Goal: Task Accomplishment & Management: Use online tool/utility

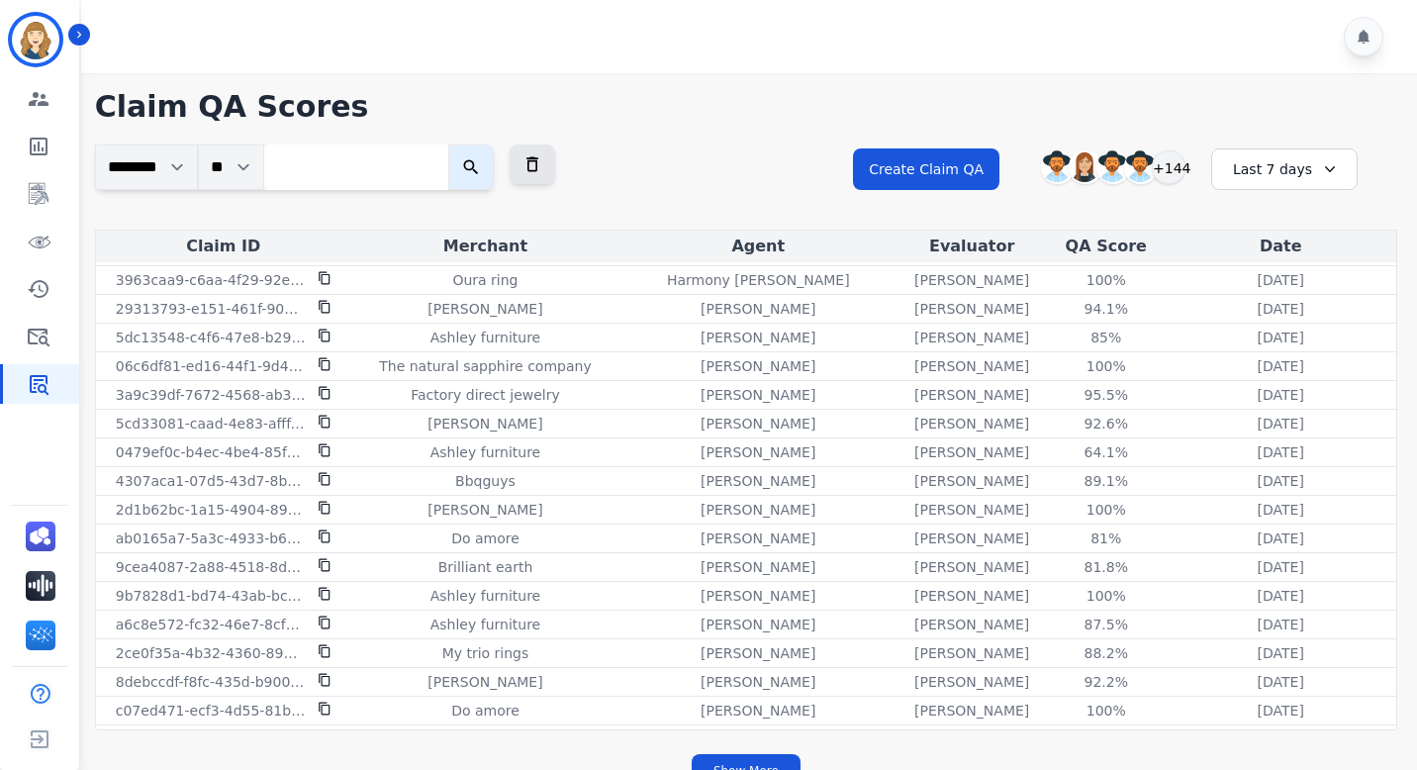
scroll to position [292, 0]
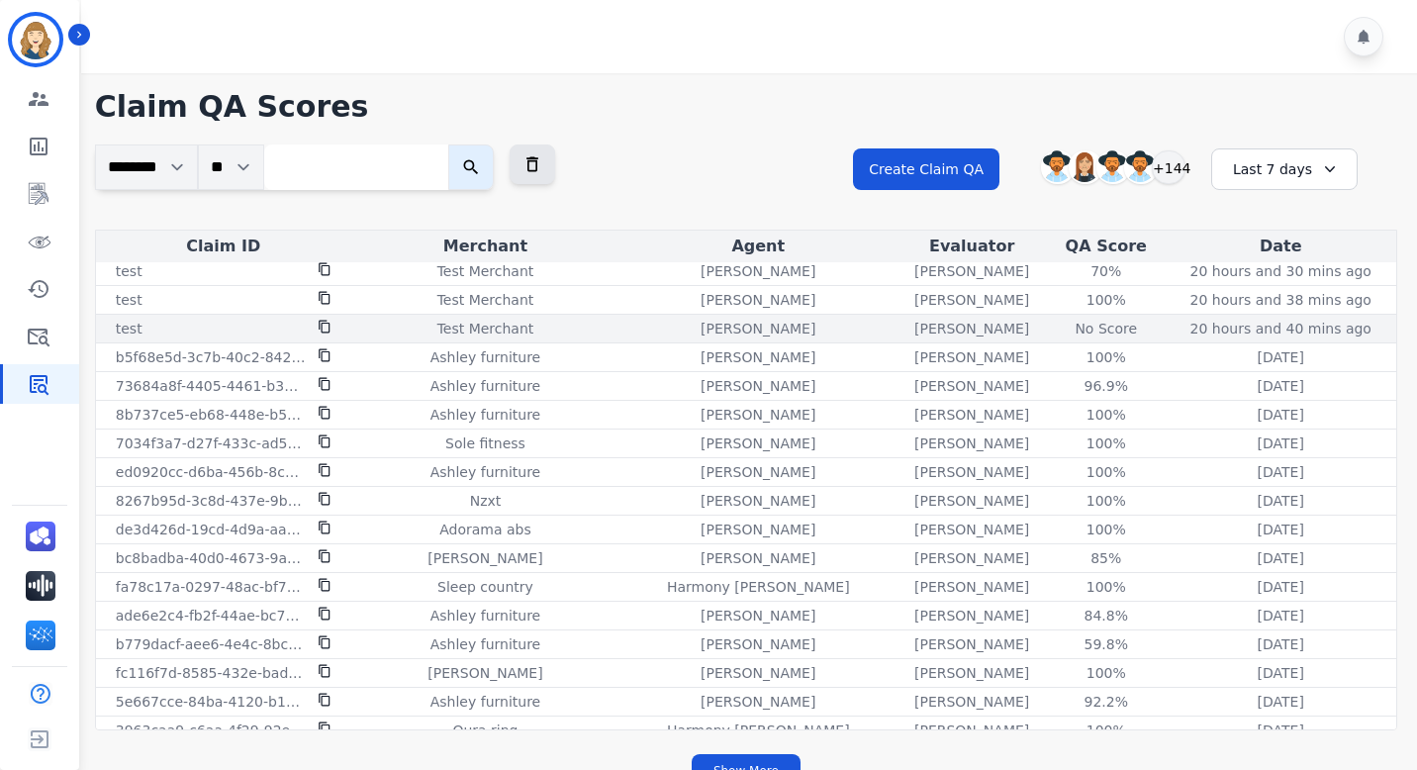
click at [1080, 326] on div "No Score" at bounding box center [1106, 329] width 89 height 20
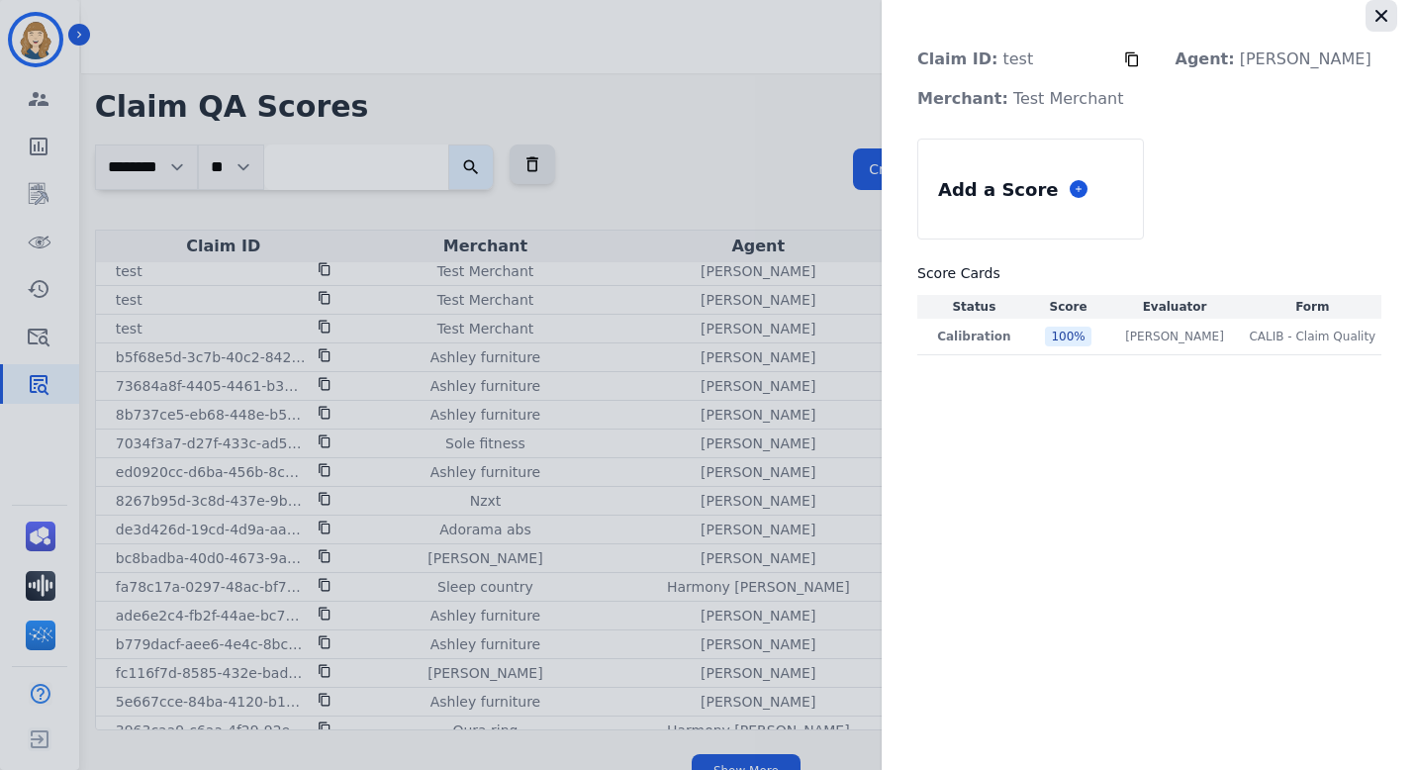
click at [1390, 11] on icon "button" at bounding box center [1381, 16] width 20 height 20
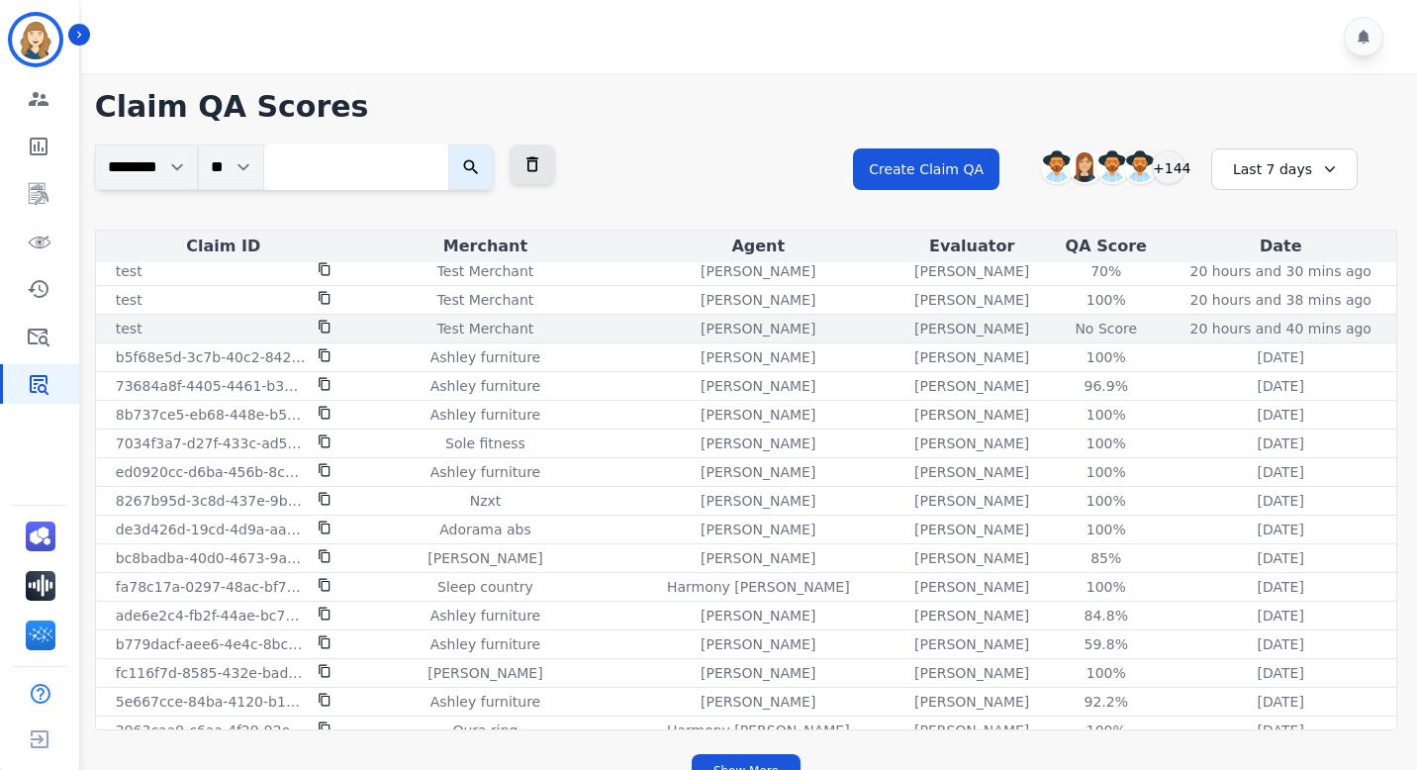
click at [1083, 328] on div "No Score" at bounding box center [1106, 329] width 89 height 20
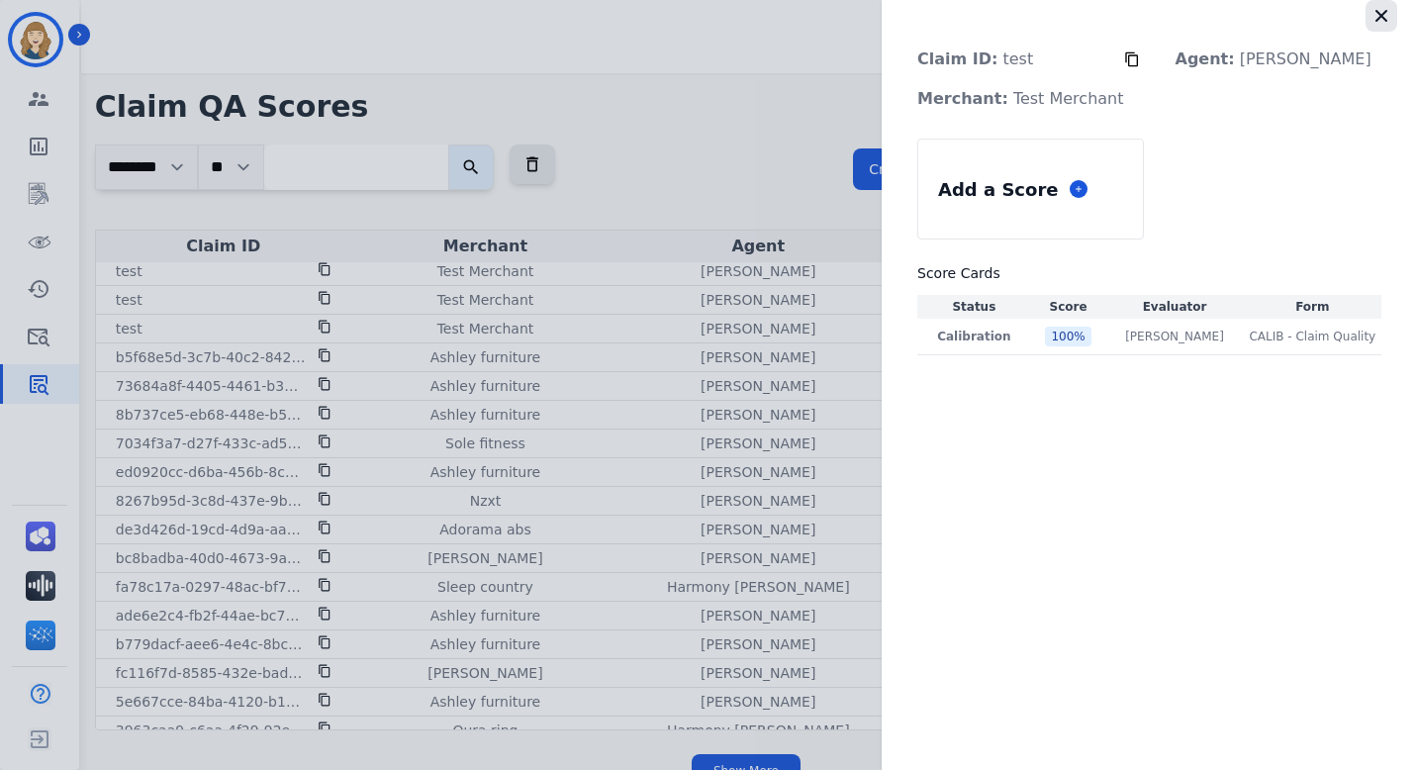
click at [1367, 13] on button "button" at bounding box center [1381, 16] width 32 height 32
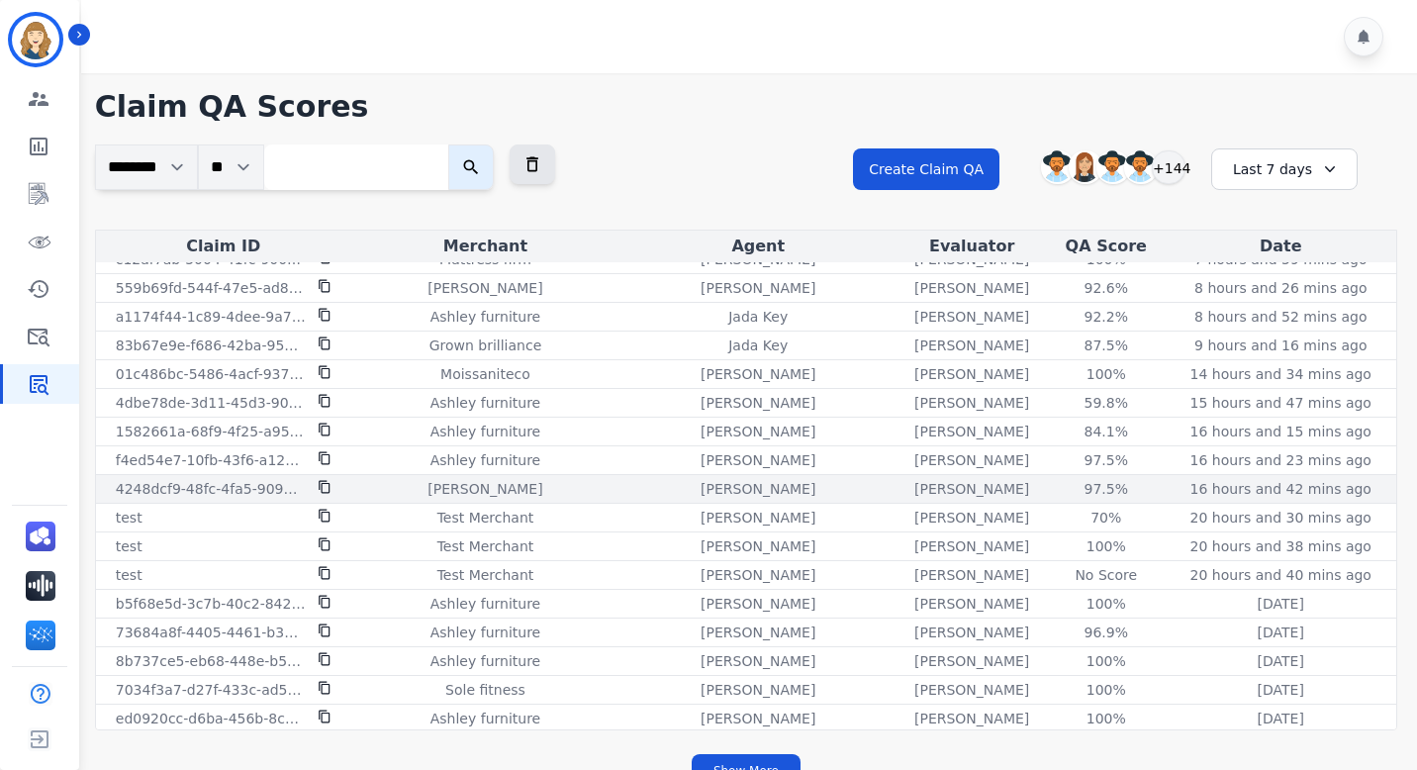
scroll to position [48, 0]
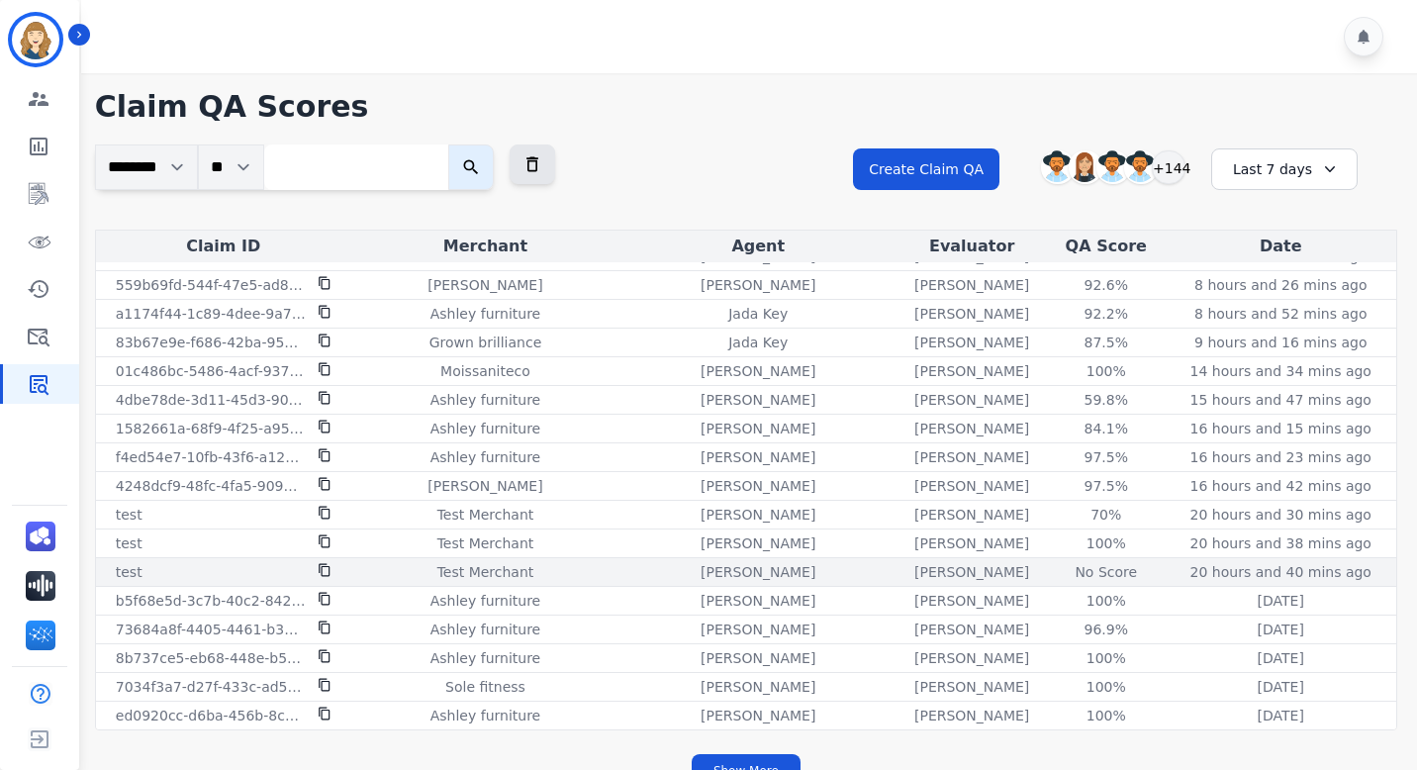
click at [1080, 570] on div "No Score" at bounding box center [1106, 572] width 89 height 20
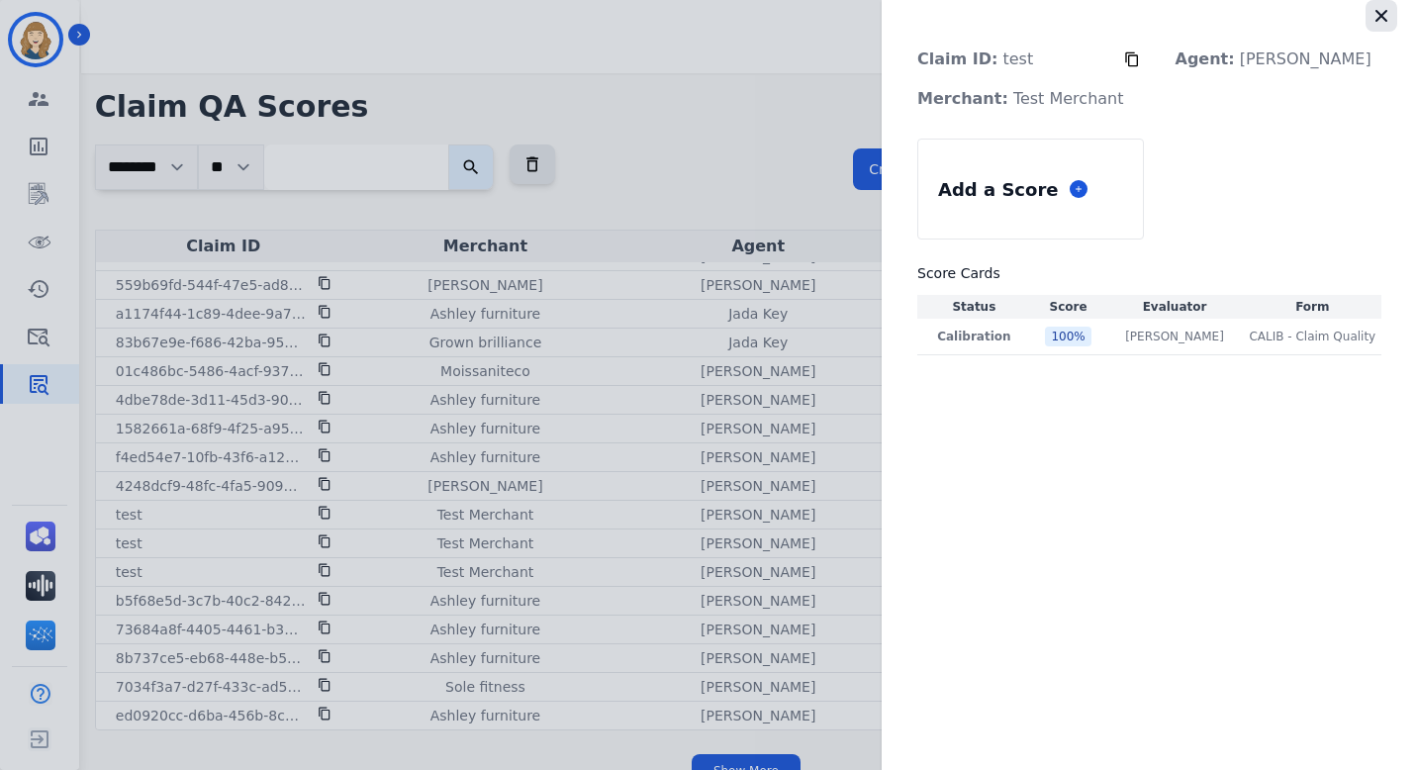
click at [1383, 18] on icon "button" at bounding box center [1381, 16] width 12 height 12
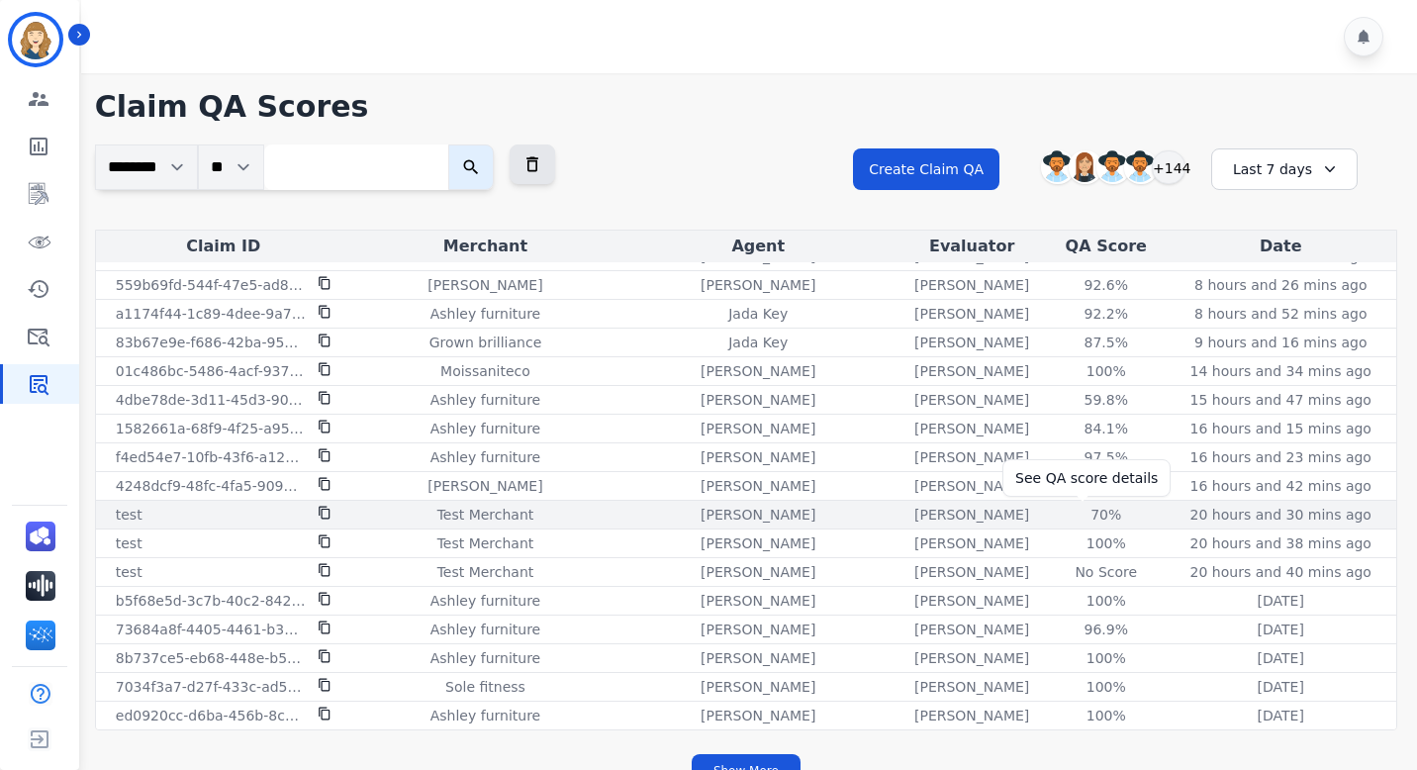
click at [1080, 508] on div "70 %" at bounding box center [1106, 515] width 89 height 20
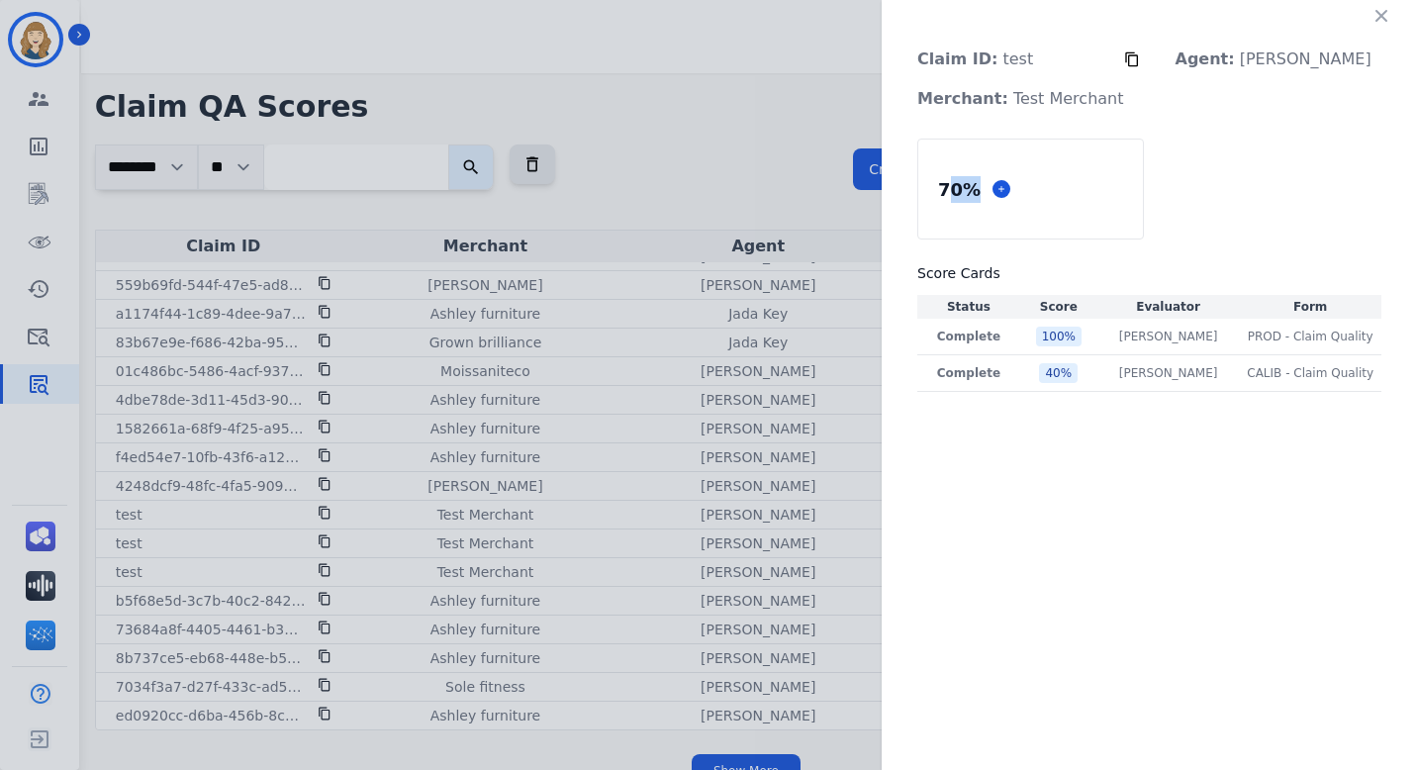
drag, startPoint x: 985, startPoint y: 186, endPoint x: 1022, endPoint y: 187, distance: 36.6
click at [984, 187] on div "70 %" at bounding box center [959, 189] width 50 height 35
click at [984, 188] on div "70 %" at bounding box center [959, 189] width 50 height 35
drag, startPoint x: 980, startPoint y: 187, endPoint x: 1020, endPoint y: 188, distance: 40.6
click at [984, 188] on div "70 %" at bounding box center [959, 189] width 50 height 35
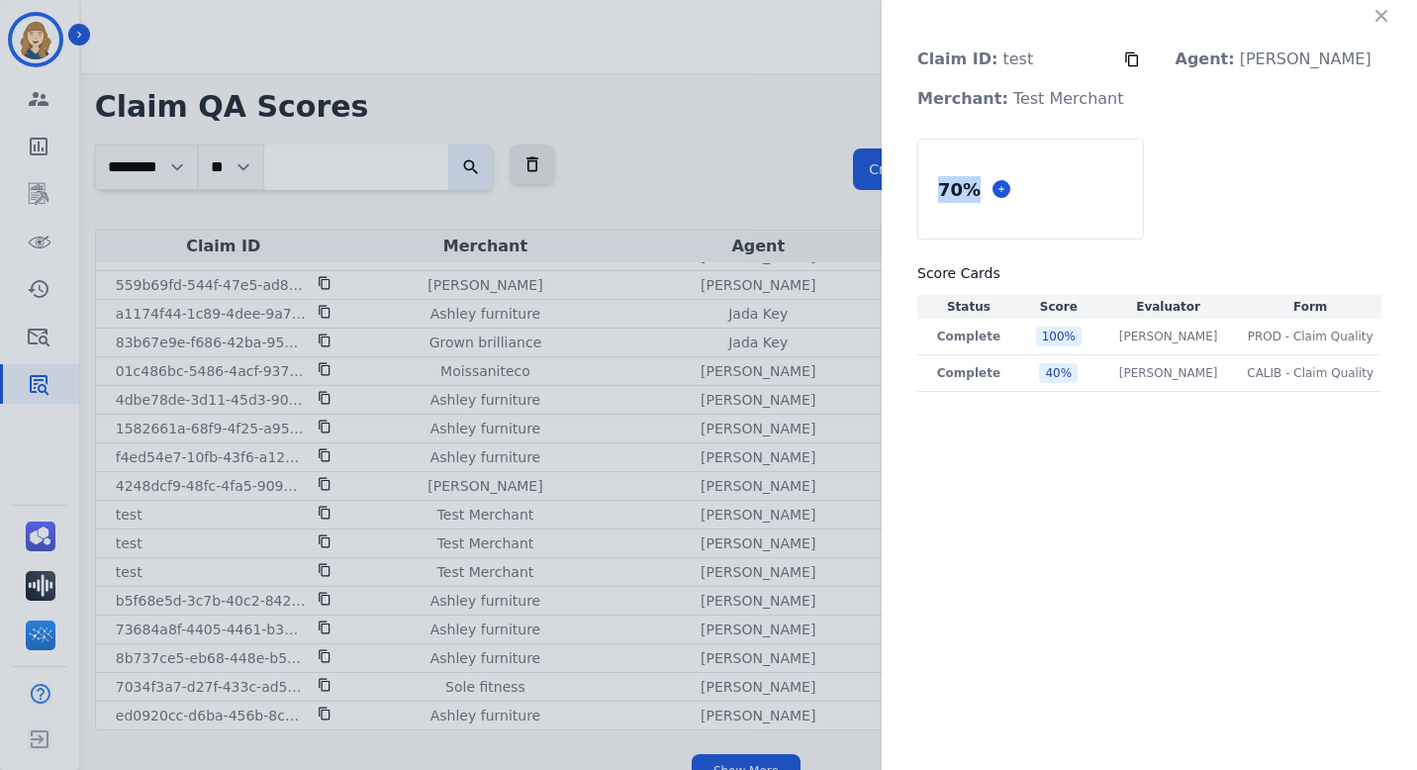
click at [984, 184] on div "70 %" at bounding box center [959, 189] width 50 height 35
click at [984, 206] on div "70 %" at bounding box center [959, 189] width 50 height 35
click at [1377, 24] on icon "button" at bounding box center [1381, 16] width 20 height 20
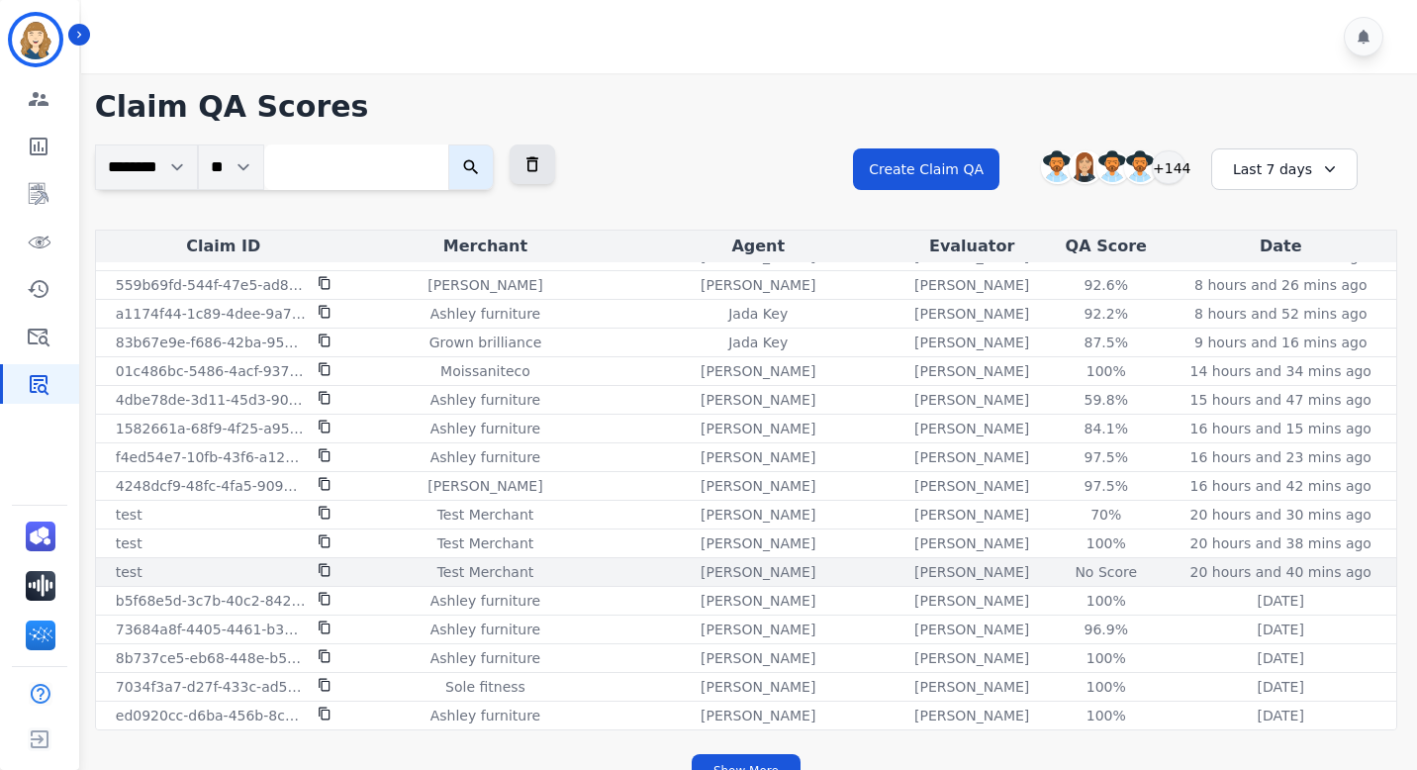
click at [1081, 568] on div "No Score" at bounding box center [1106, 572] width 89 height 20
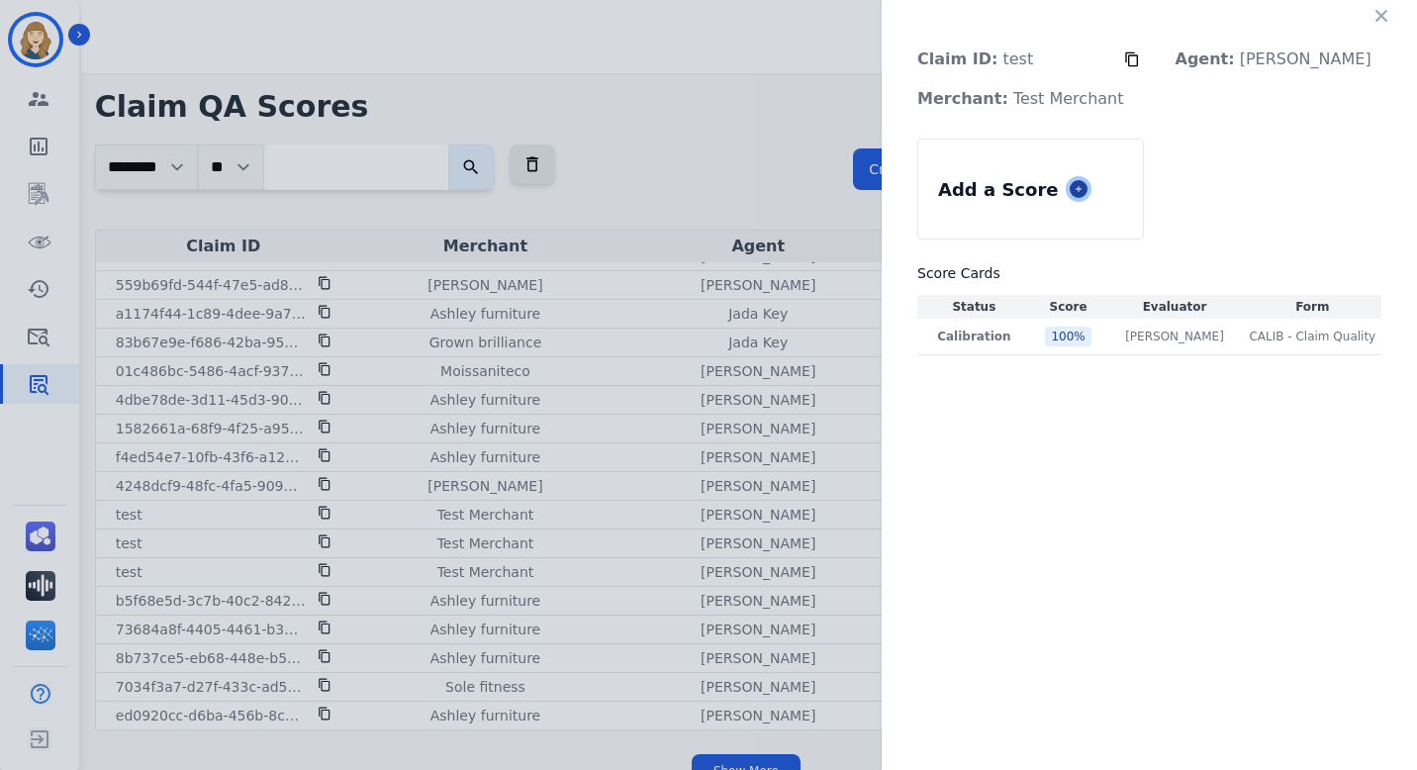
click at [1083, 188] on icon at bounding box center [1079, 189] width 10 height 10
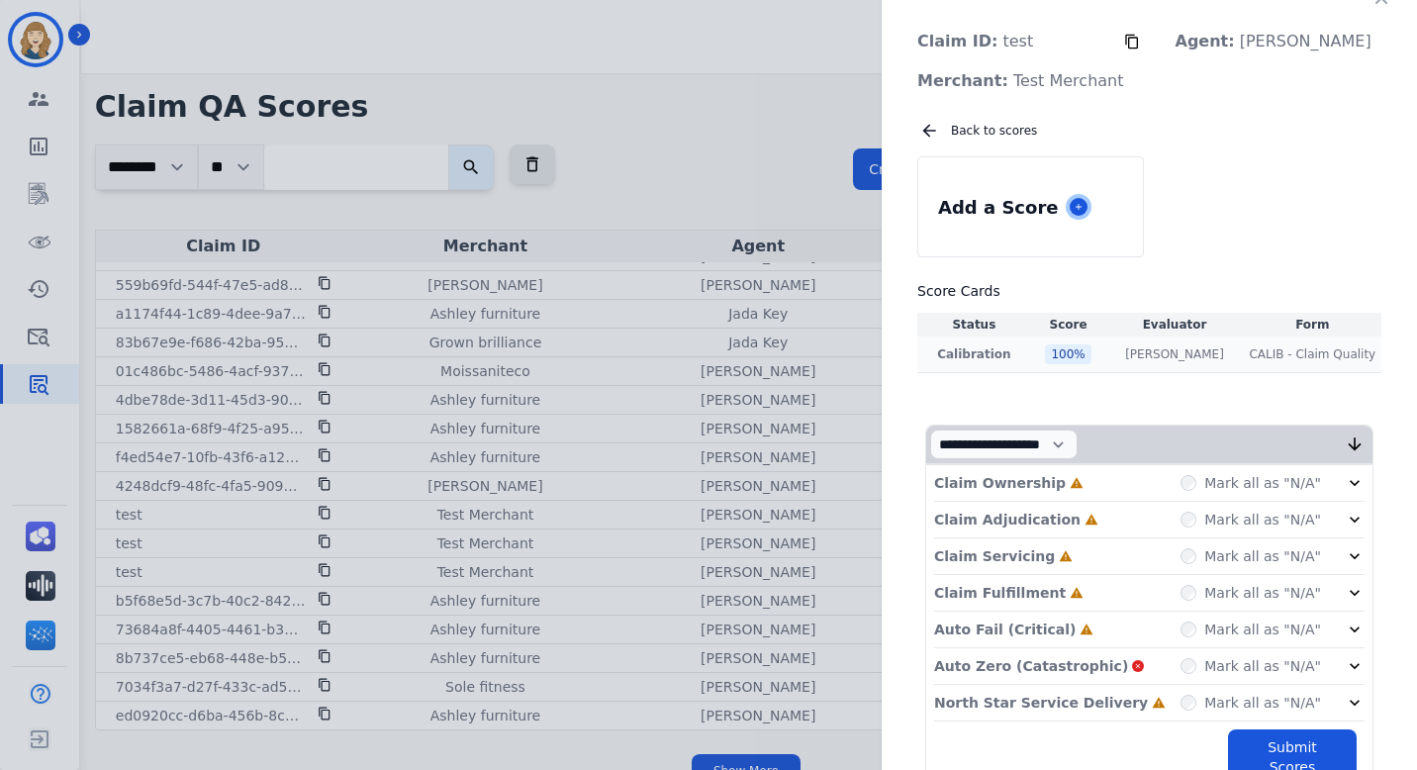
scroll to position [21, 0]
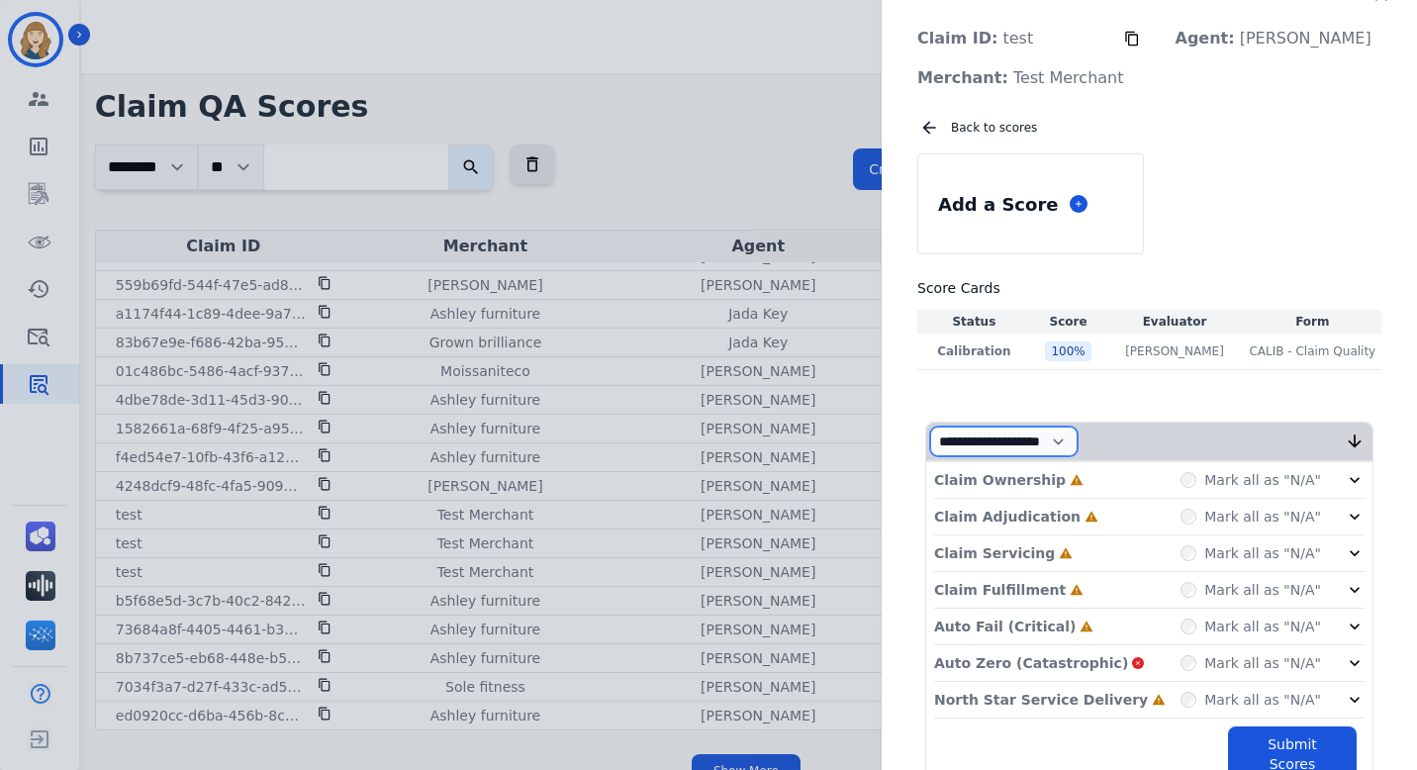
click at [1077, 442] on select "**********" at bounding box center [1003, 441] width 147 height 30
select select "*"
click at [964, 456] on select "**********" at bounding box center [1003, 441] width 147 height 30
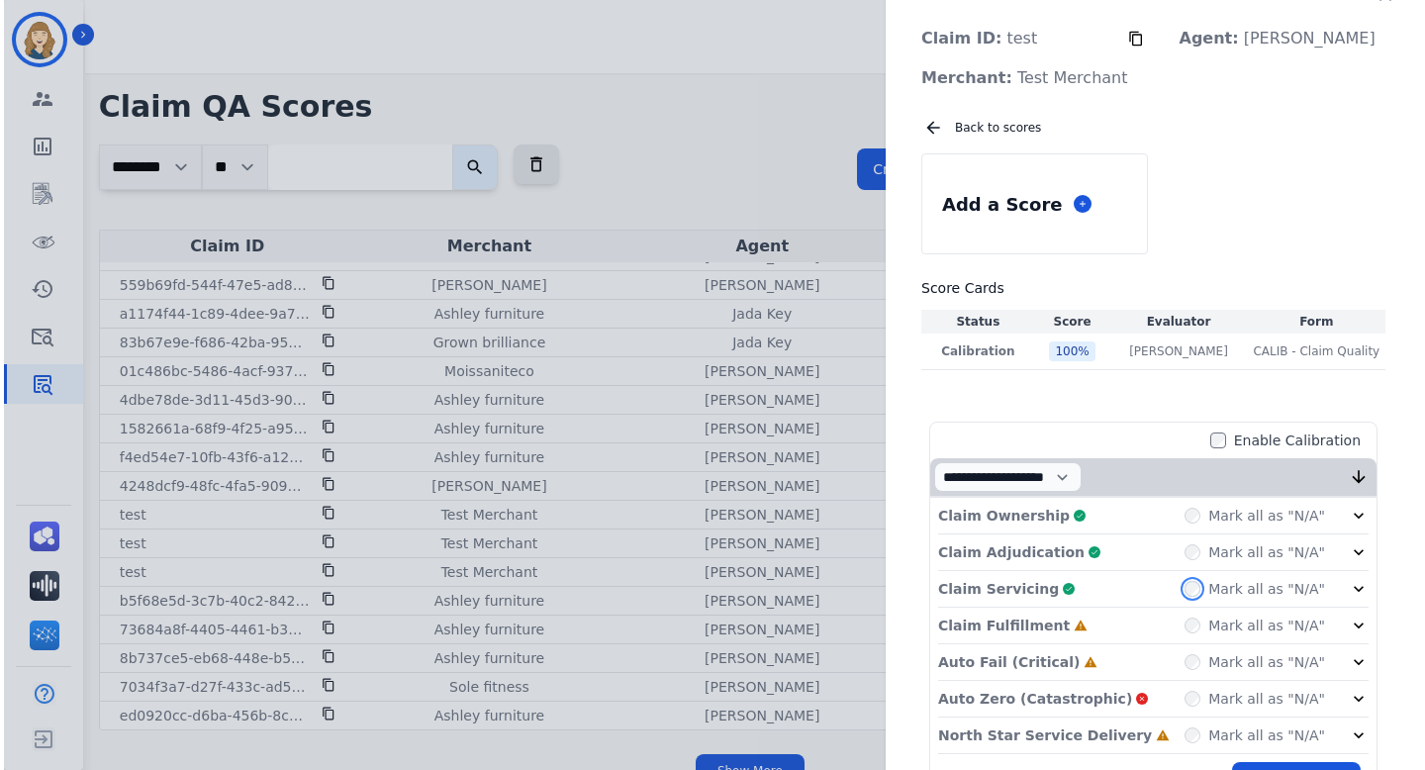
scroll to position [122, 0]
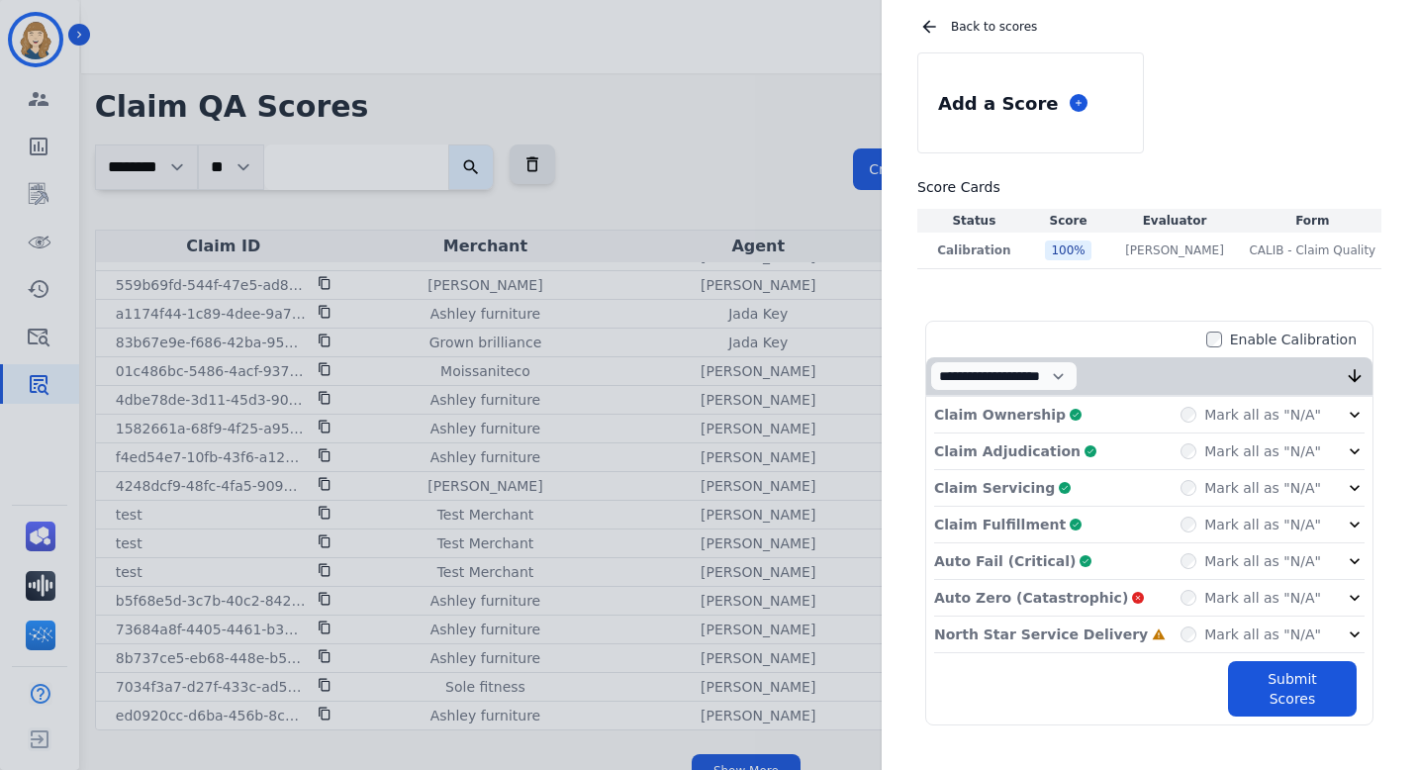
click at [1192, 607] on div "Mark all as "N/A"" at bounding box center [1250, 598] width 140 height 20
drag, startPoint x: 1277, startPoint y: 672, endPoint x: 1207, endPoint y: 89, distance: 587.0
click at [1277, 670] on button "Submit Scores" at bounding box center [1292, 688] width 129 height 55
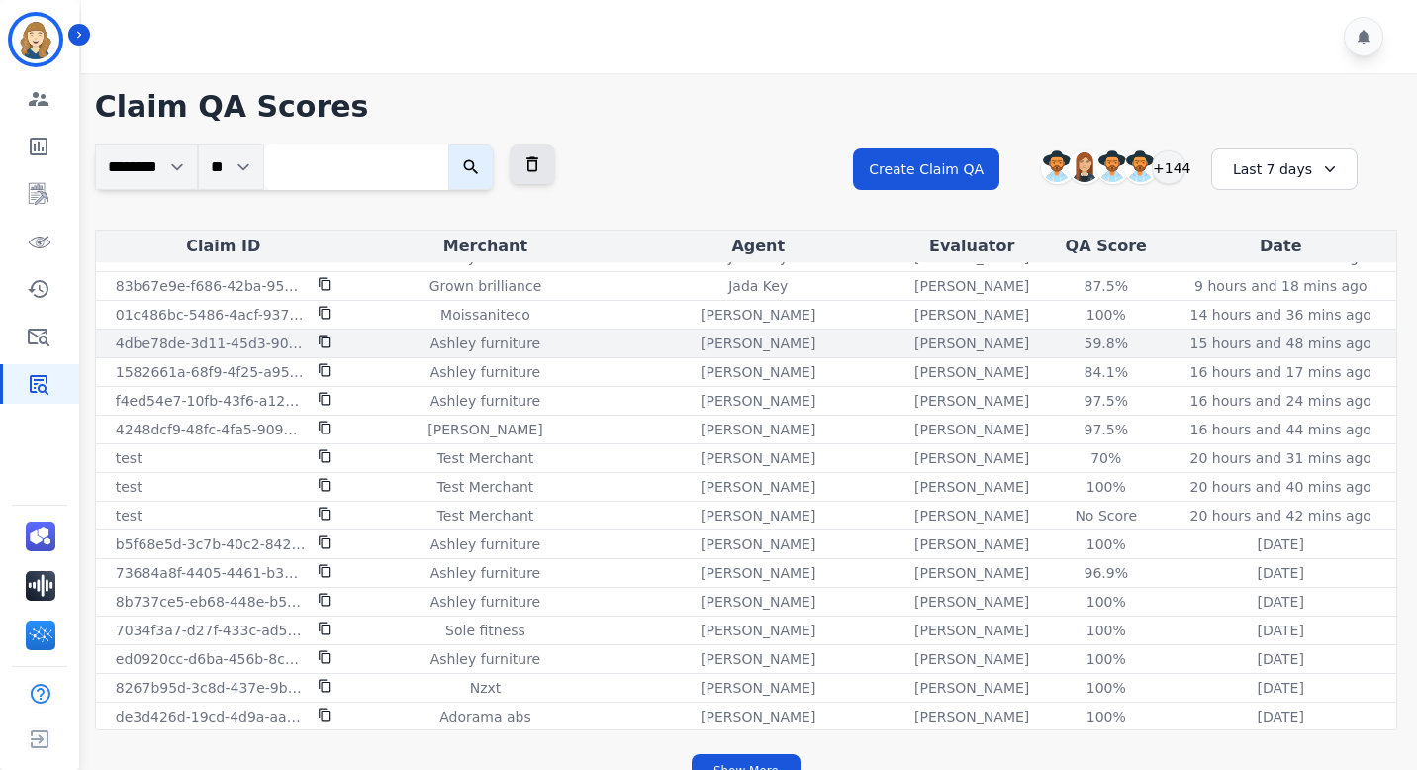
scroll to position [107, 0]
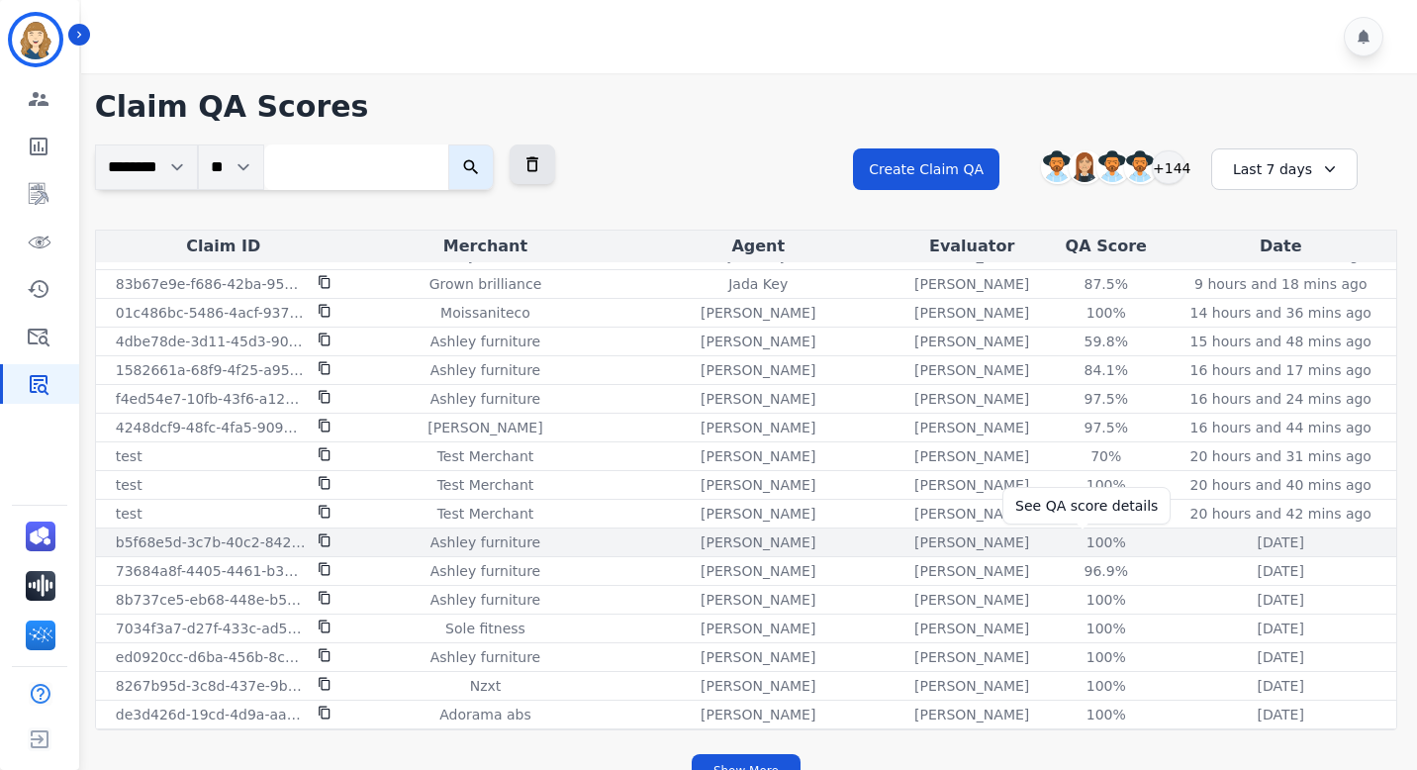
click at [1078, 533] on div "100 %" at bounding box center [1106, 542] width 89 height 20
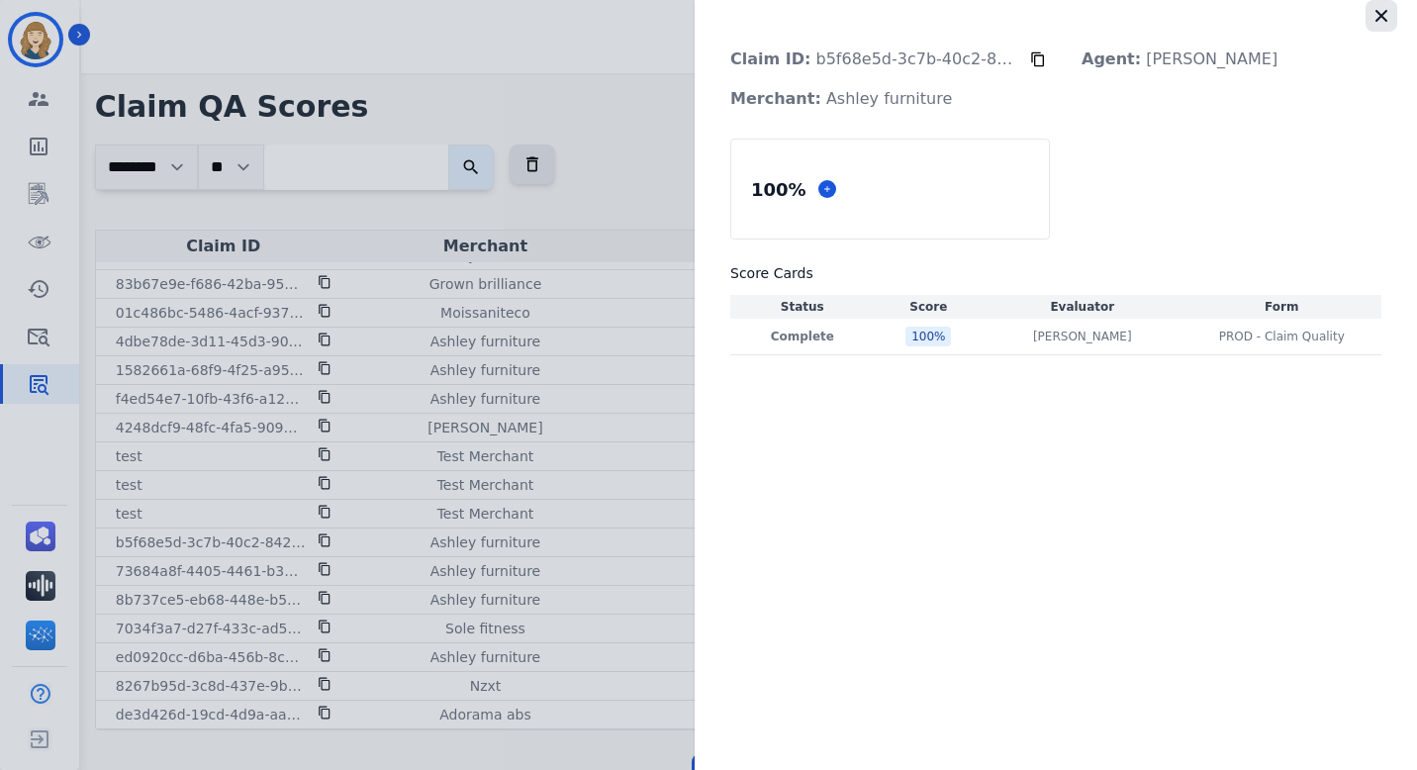
click at [1388, 21] on icon "button" at bounding box center [1381, 16] width 20 height 20
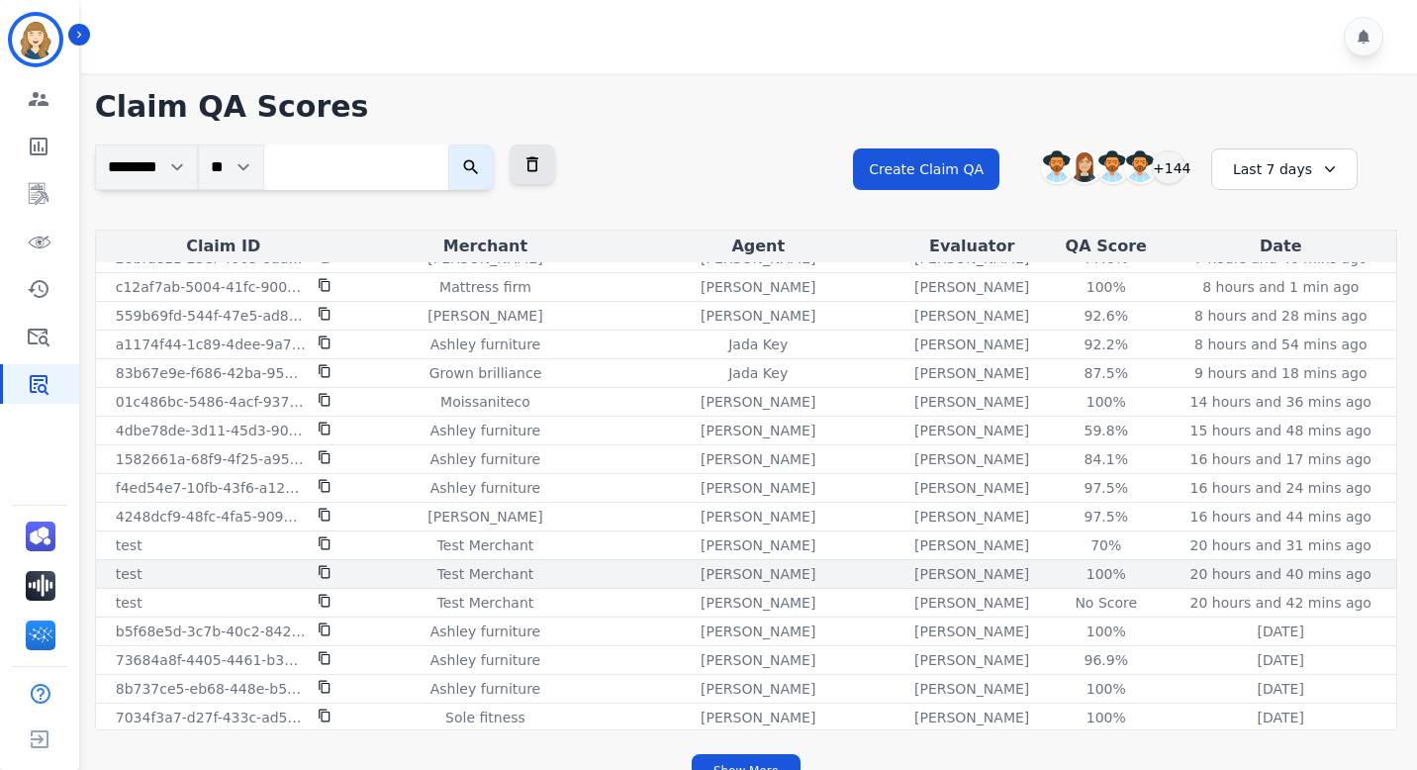
scroll to position [17, 0]
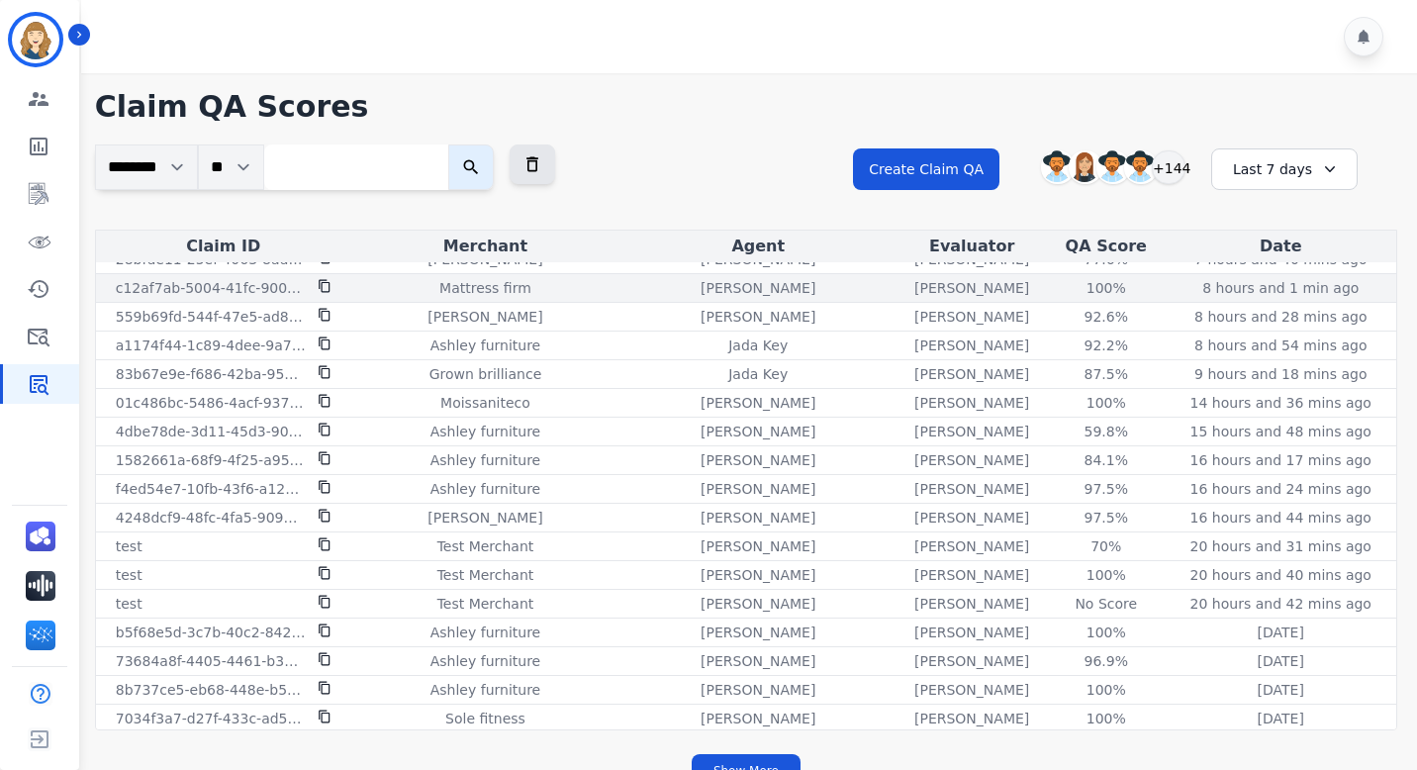
click at [321, 284] on icon at bounding box center [324, 286] width 11 height 13
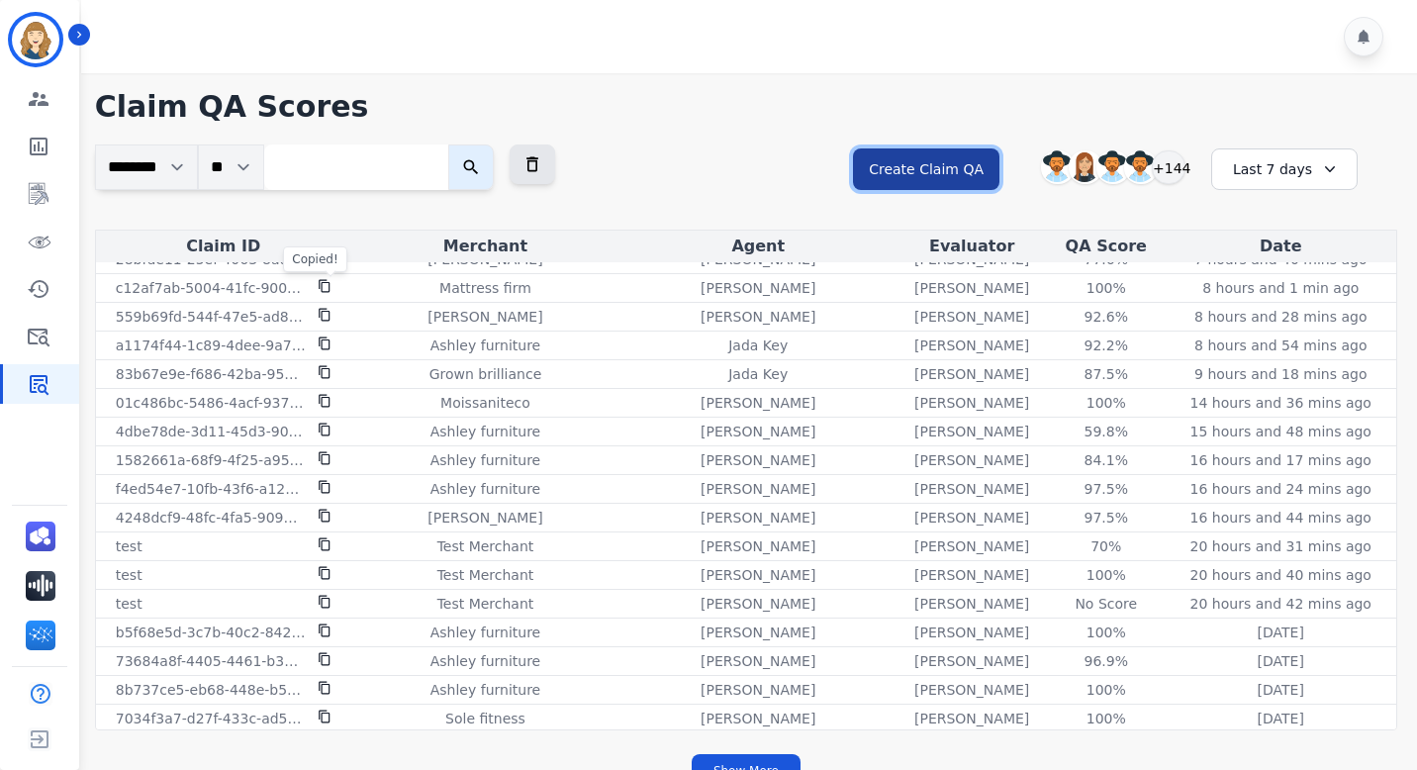
click at [963, 162] on button "Create Claim QA" at bounding box center [926, 169] width 146 height 42
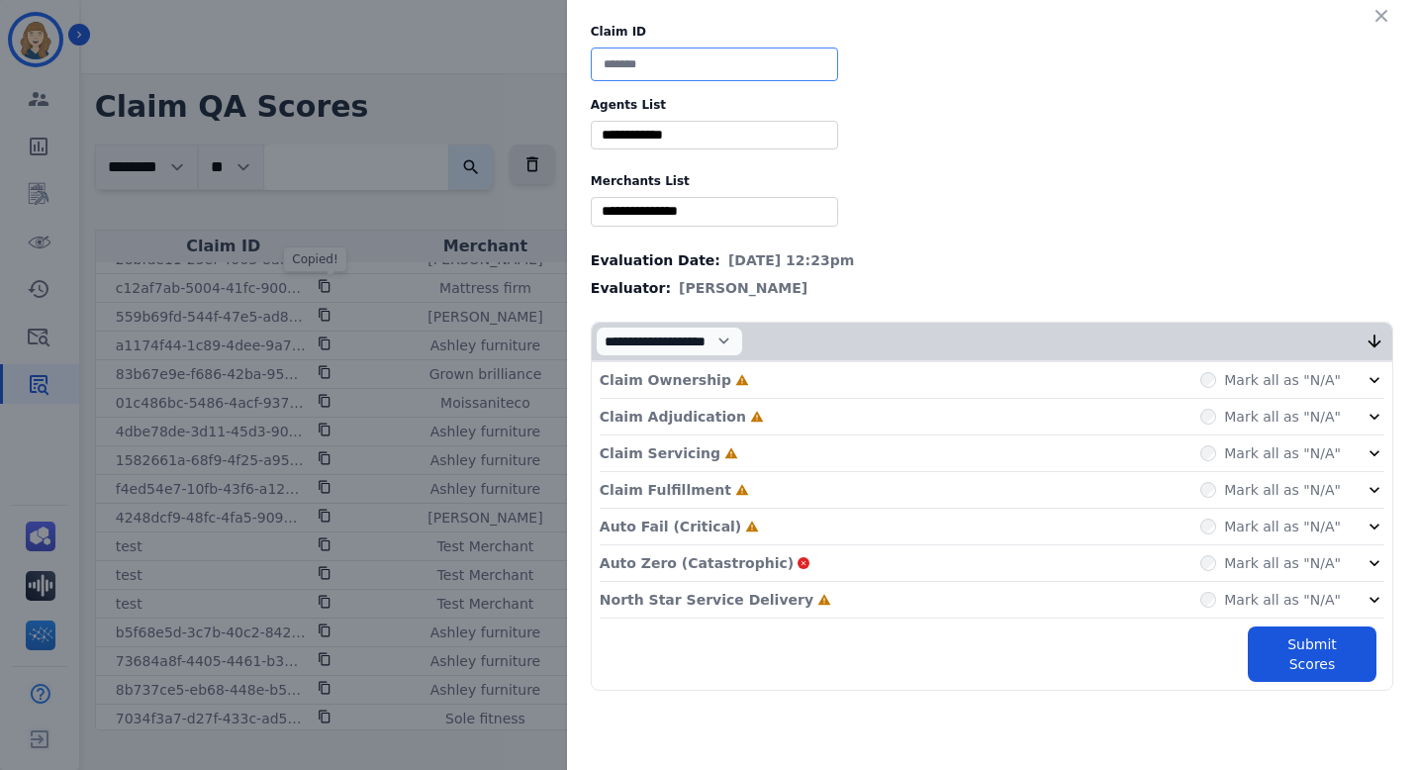
click at [719, 59] on input at bounding box center [714, 64] width 247 height 34
click at [1373, 16] on icon "button" at bounding box center [1381, 16] width 20 height 20
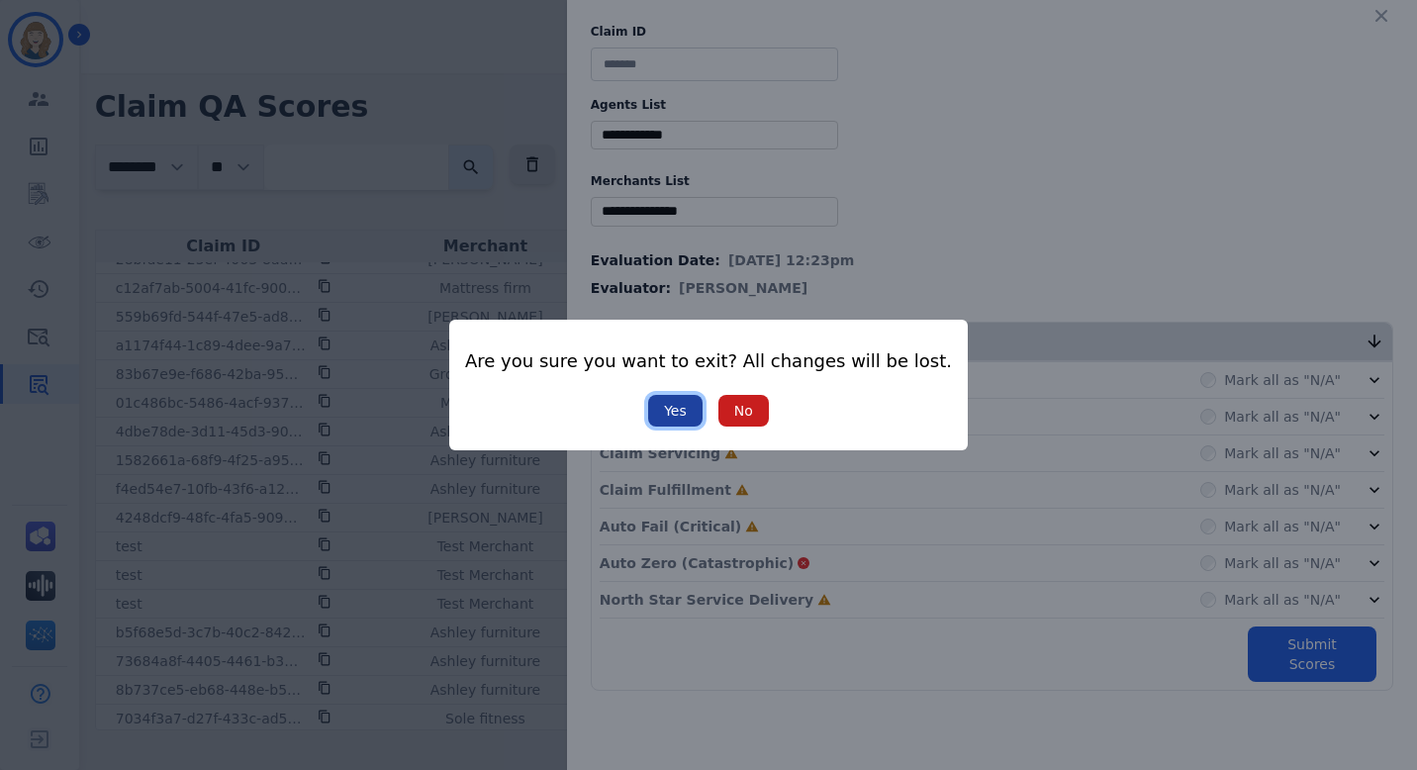
click at [685, 402] on button "Yes" at bounding box center [675, 411] width 54 height 32
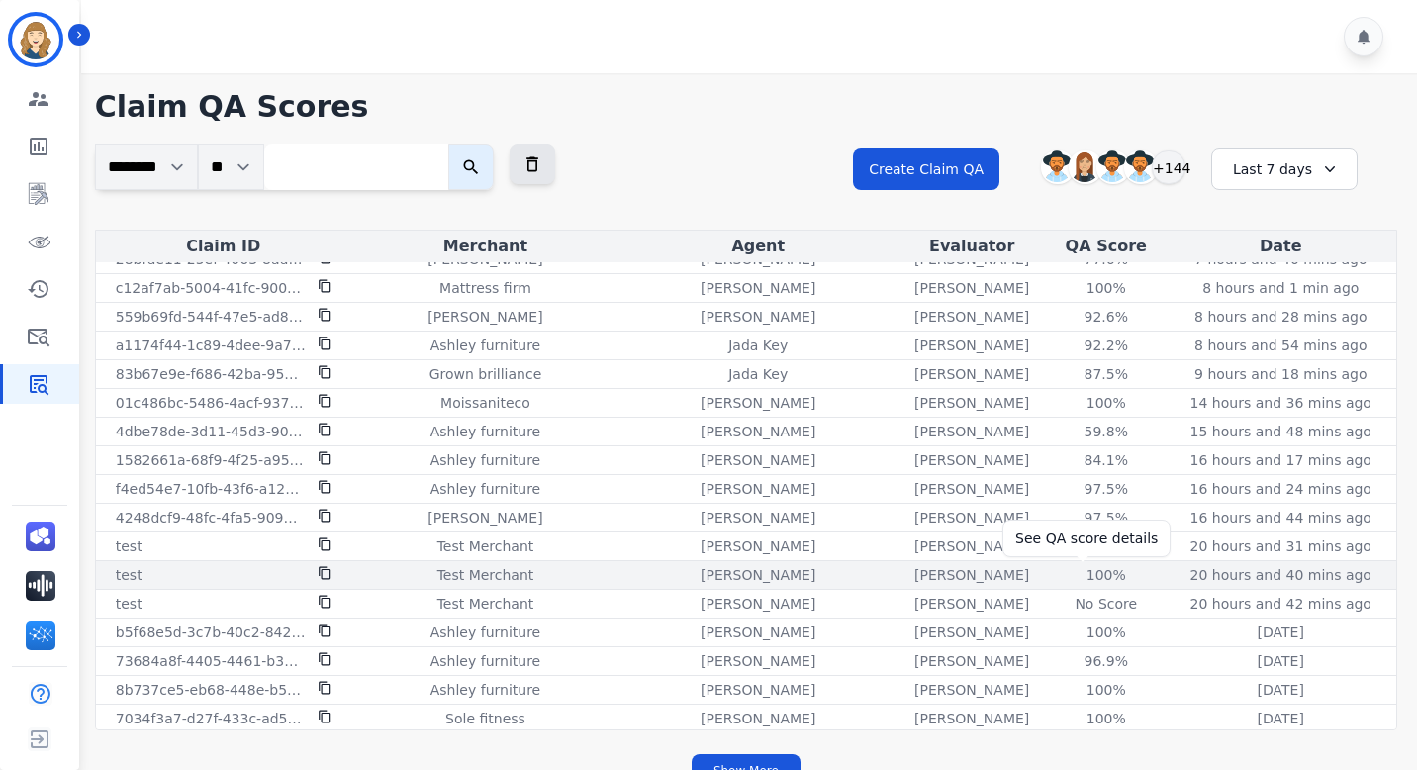
click at [1081, 577] on div "100 %" at bounding box center [1106, 575] width 89 height 20
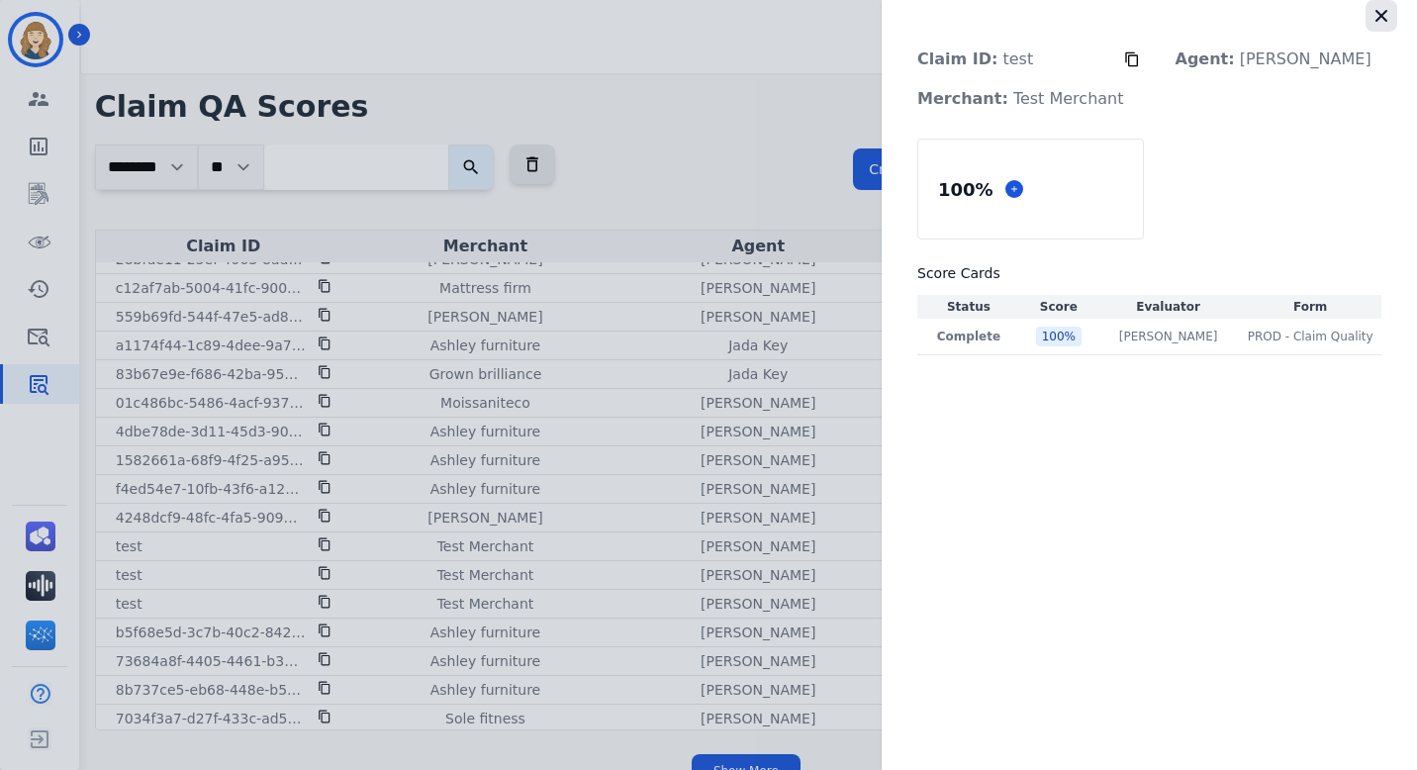
click at [1380, 22] on icon "button" at bounding box center [1381, 16] width 20 height 20
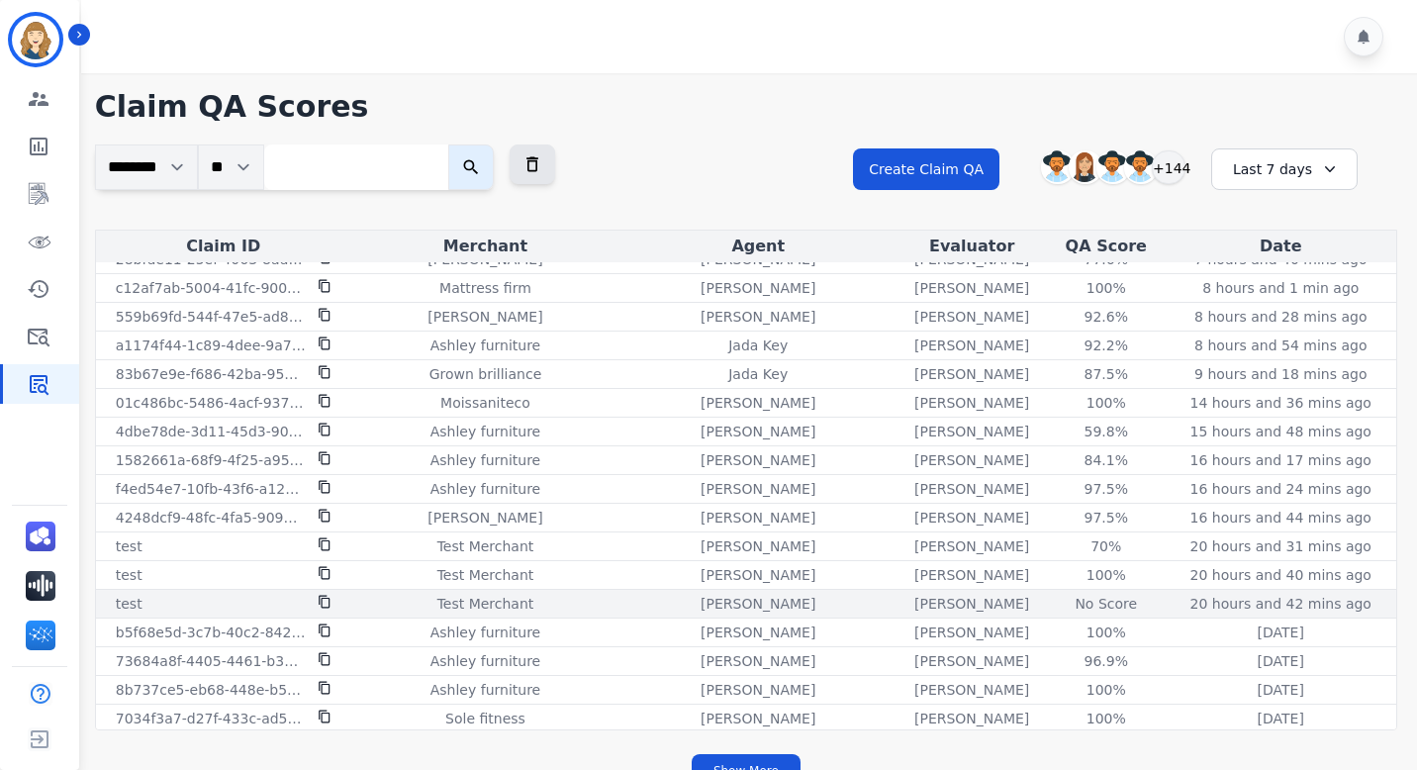
click at [1082, 603] on div "No Score" at bounding box center [1106, 604] width 89 height 20
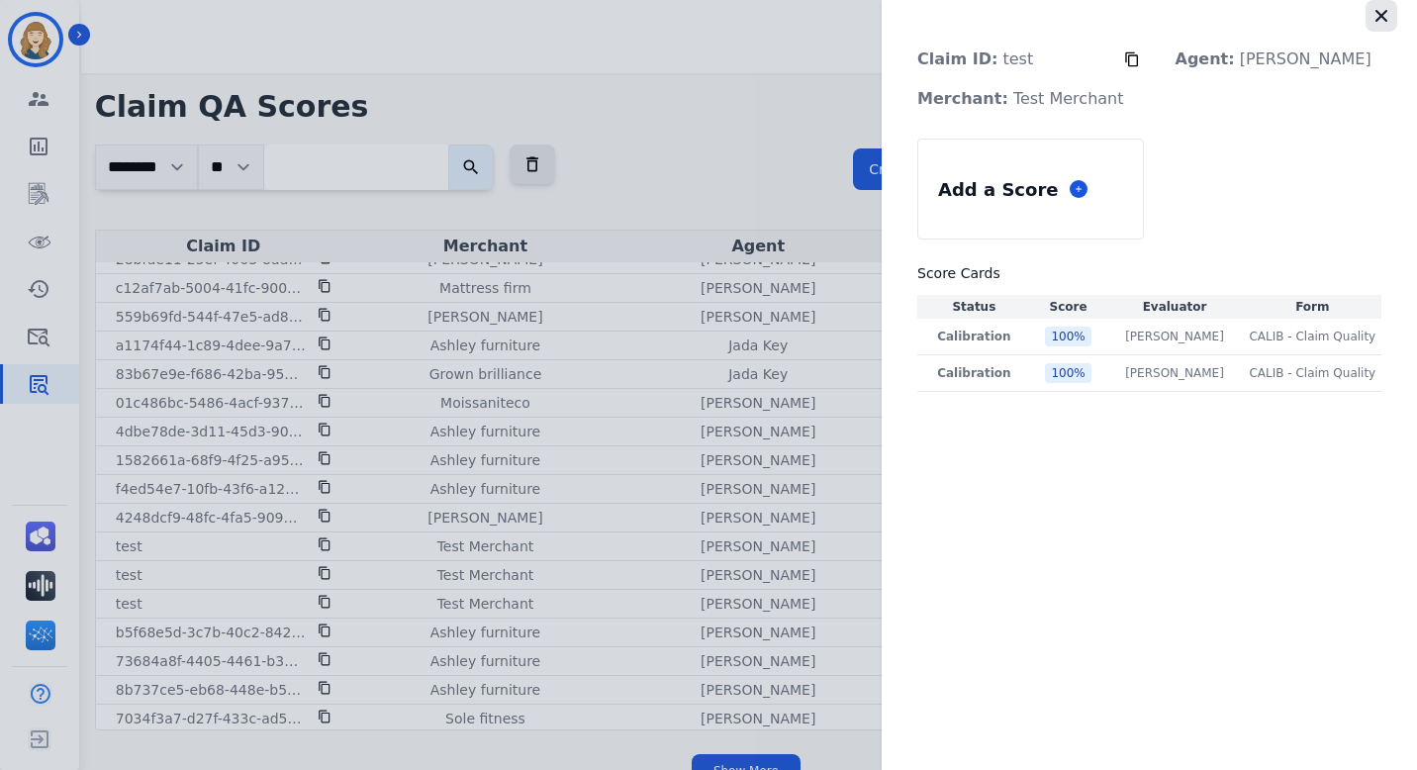
click at [1384, 20] on icon "button" at bounding box center [1381, 16] width 12 height 12
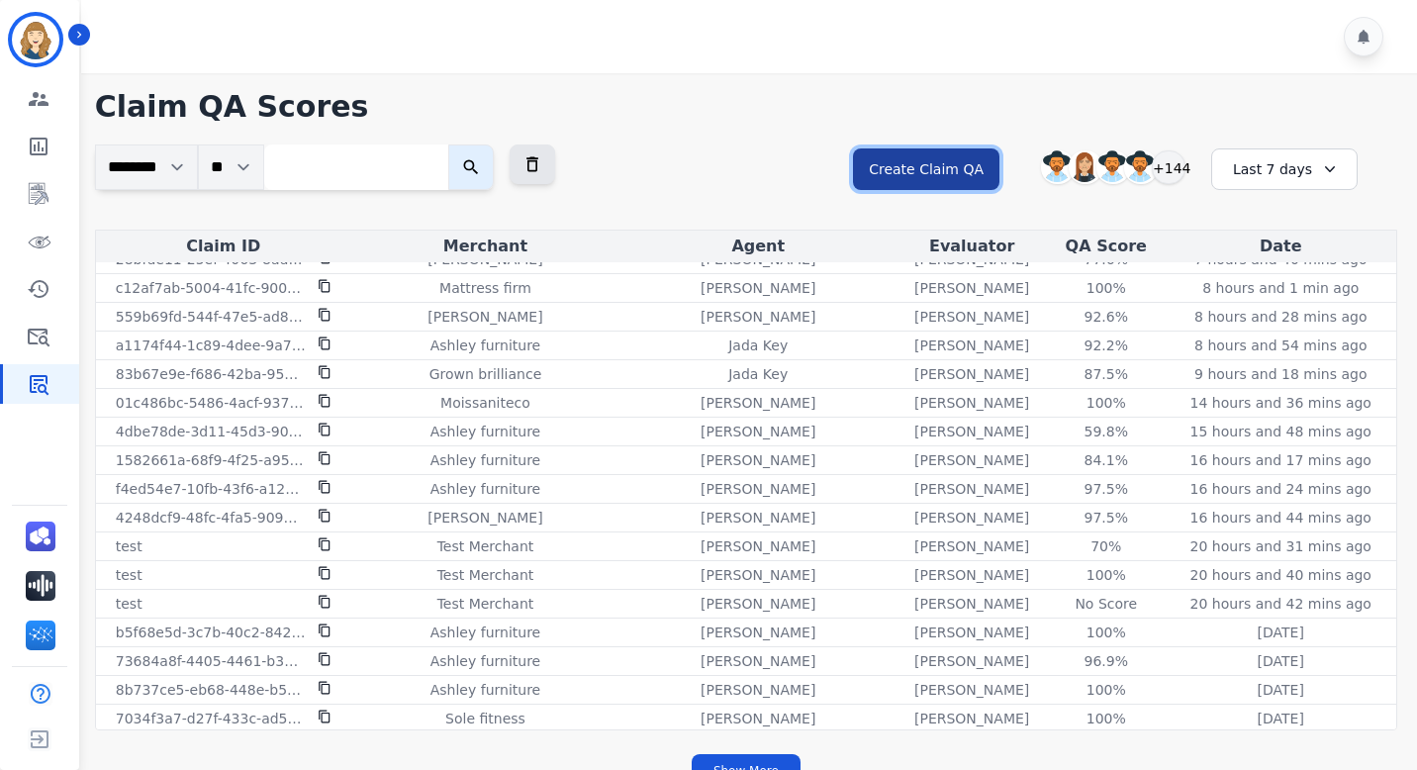
click at [936, 178] on button "Create Claim QA" at bounding box center [926, 169] width 146 height 42
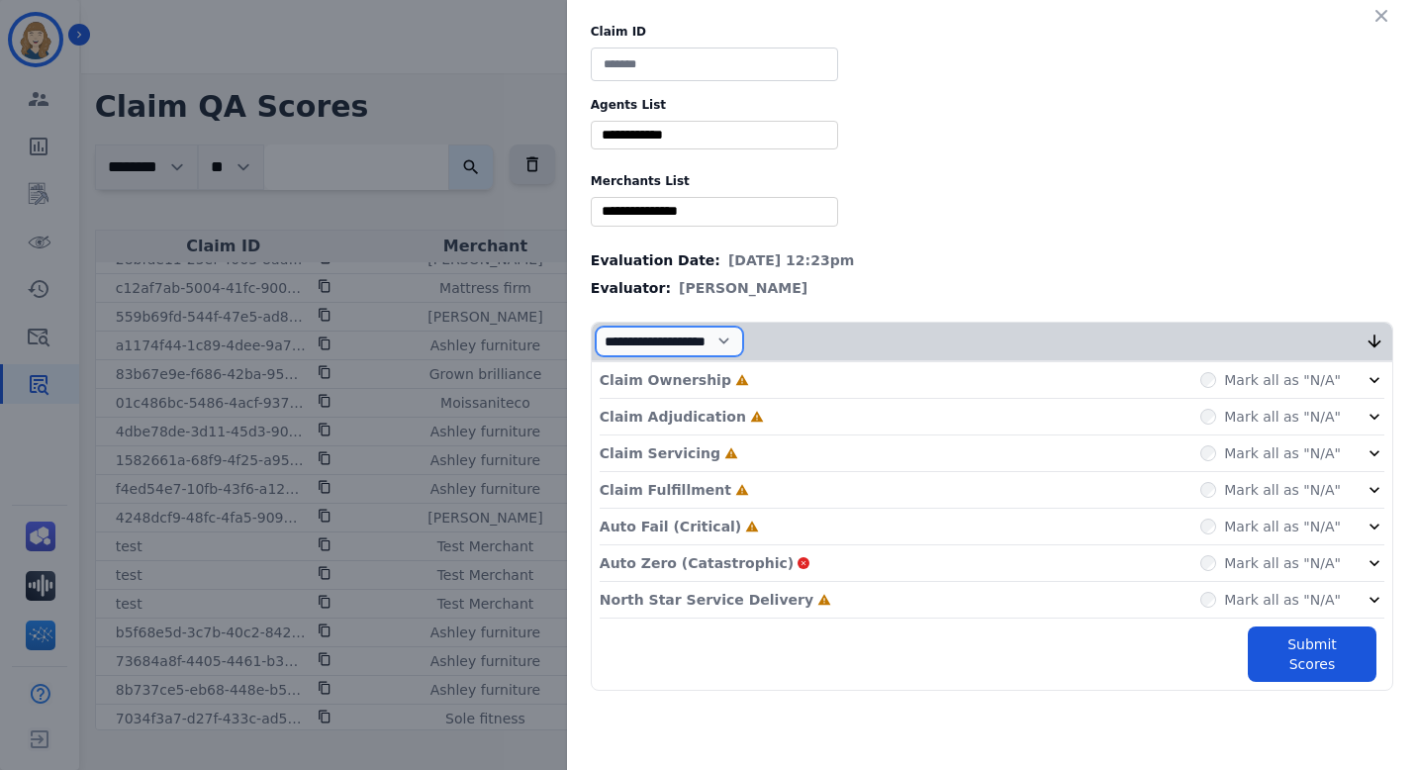
click at [715, 352] on select "**********" at bounding box center [669, 342] width 147 height 30
select select "*"
click at [596, 356] on select "**********" at bounding box center [669, 342] width 147 height 30
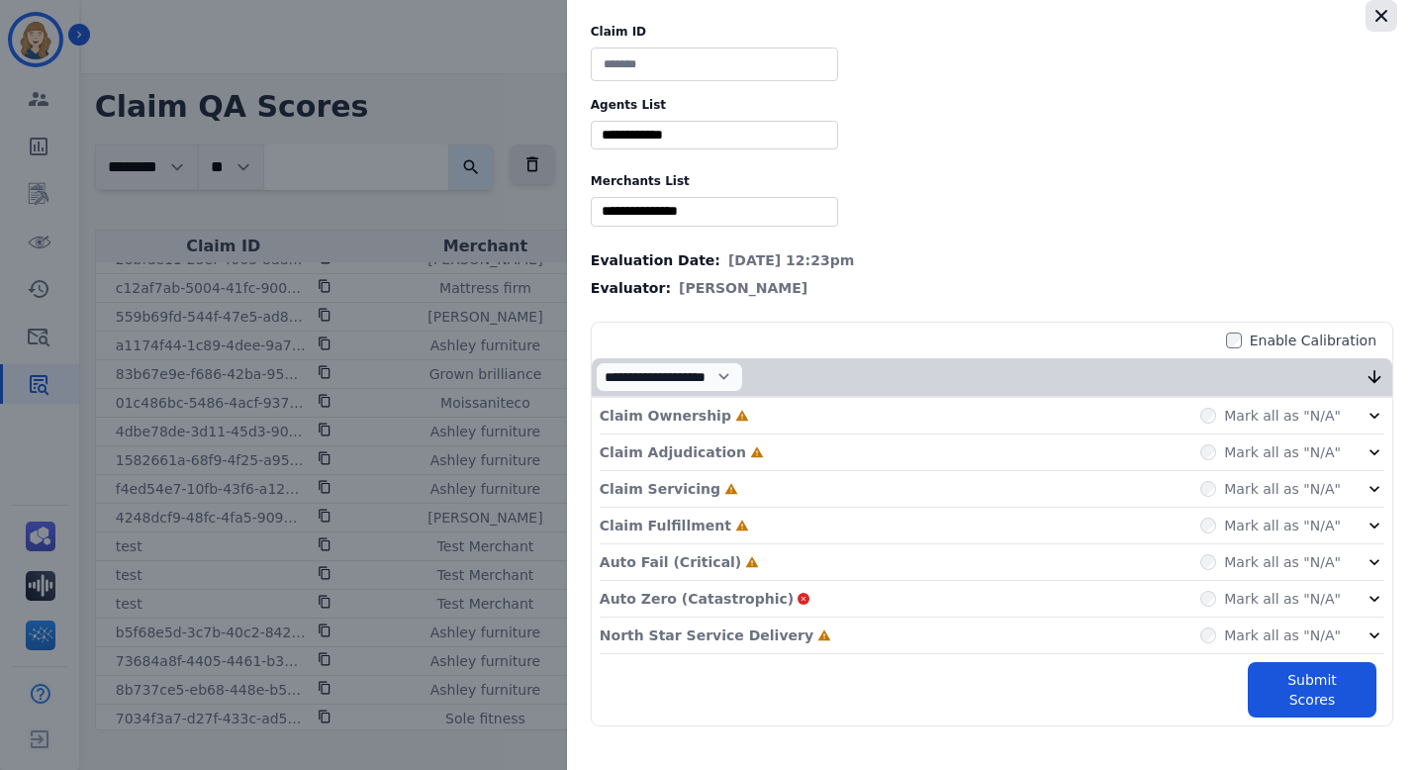
click at [1385, 14] on icon "button" at bounding box center [1381, 16] width 20 height 20
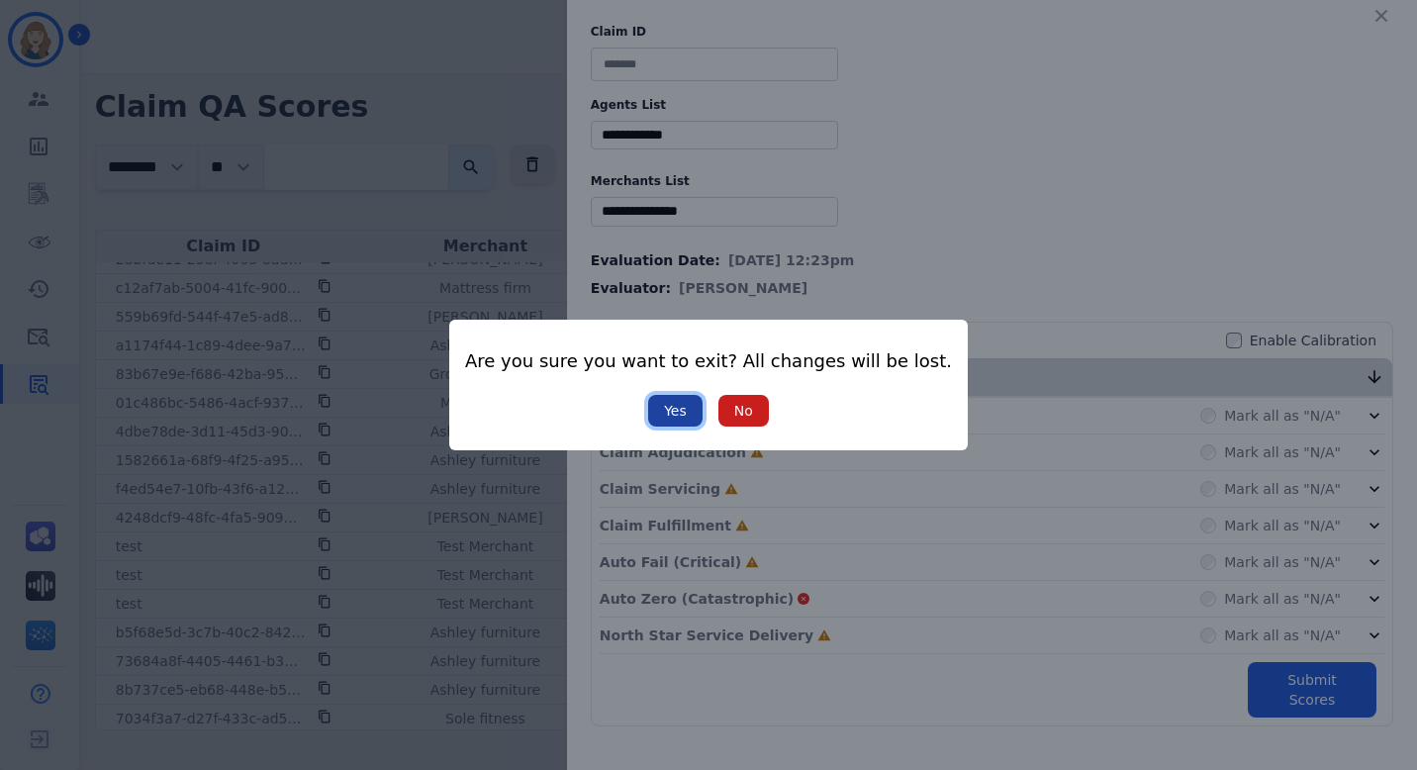
click at [665, 405] on button "Yes" at bounding box center [675, 411] width 54 height 32
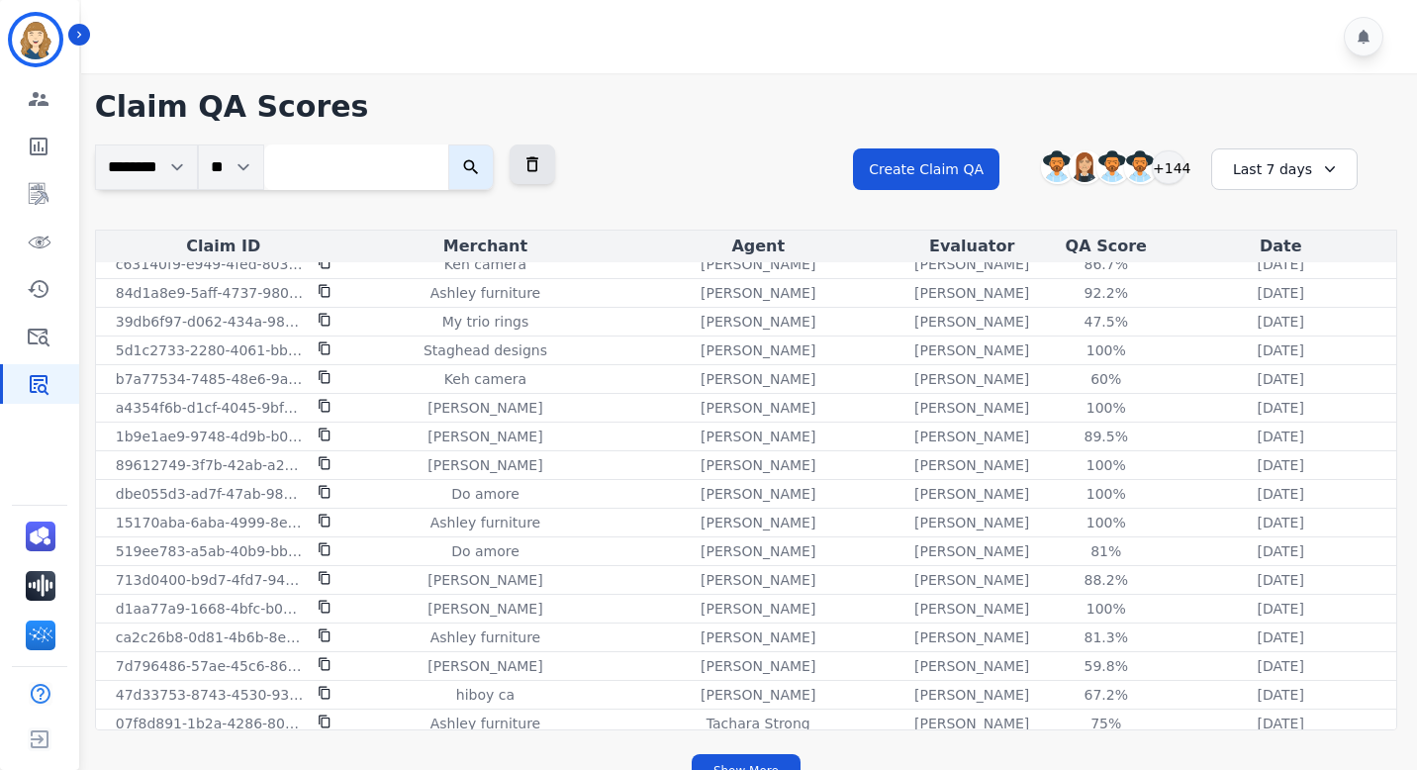
scroll to position [2401, 0]
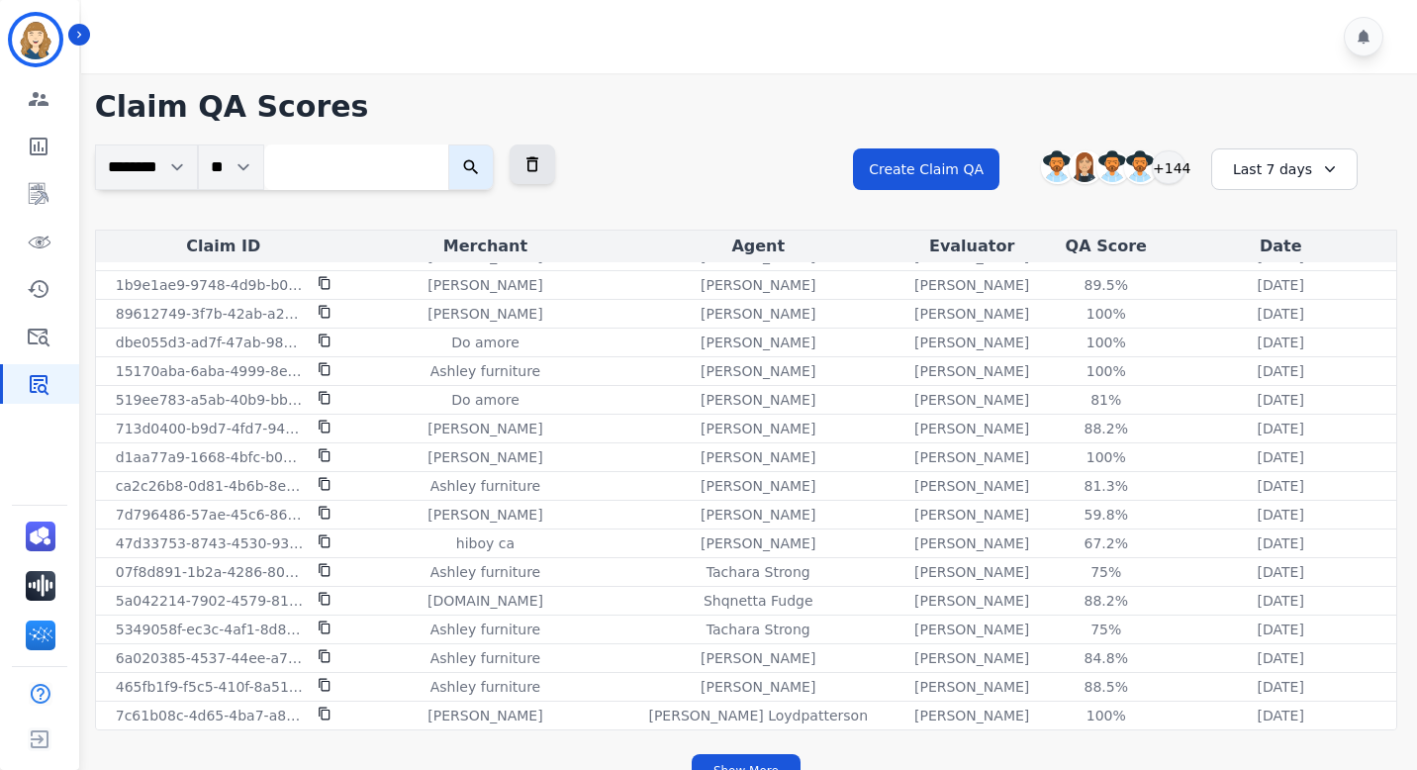
click at [1289, 191] on div "**********" at bounding box center [1125, 186] width 544 height 85
click at [1289, 178] on div "Last 7 days" at bounding box center [1284, 169] width 146 height 42
click at [1278, 343] on li "Last 30 days" at bounding box center [1297, 338] width 99 height 20
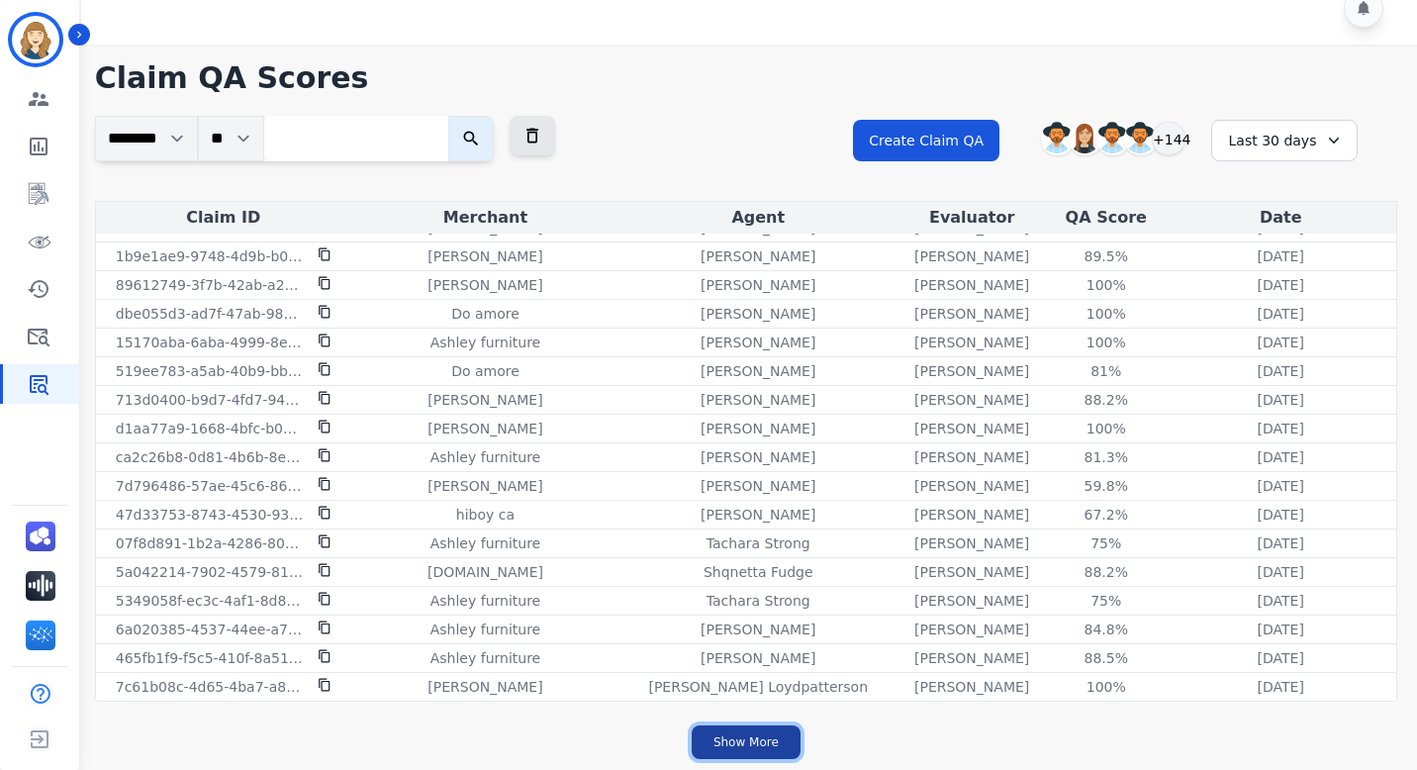
click at [761, 747] on button "Show More" at bounding box center [746, 742] width 109 height 34
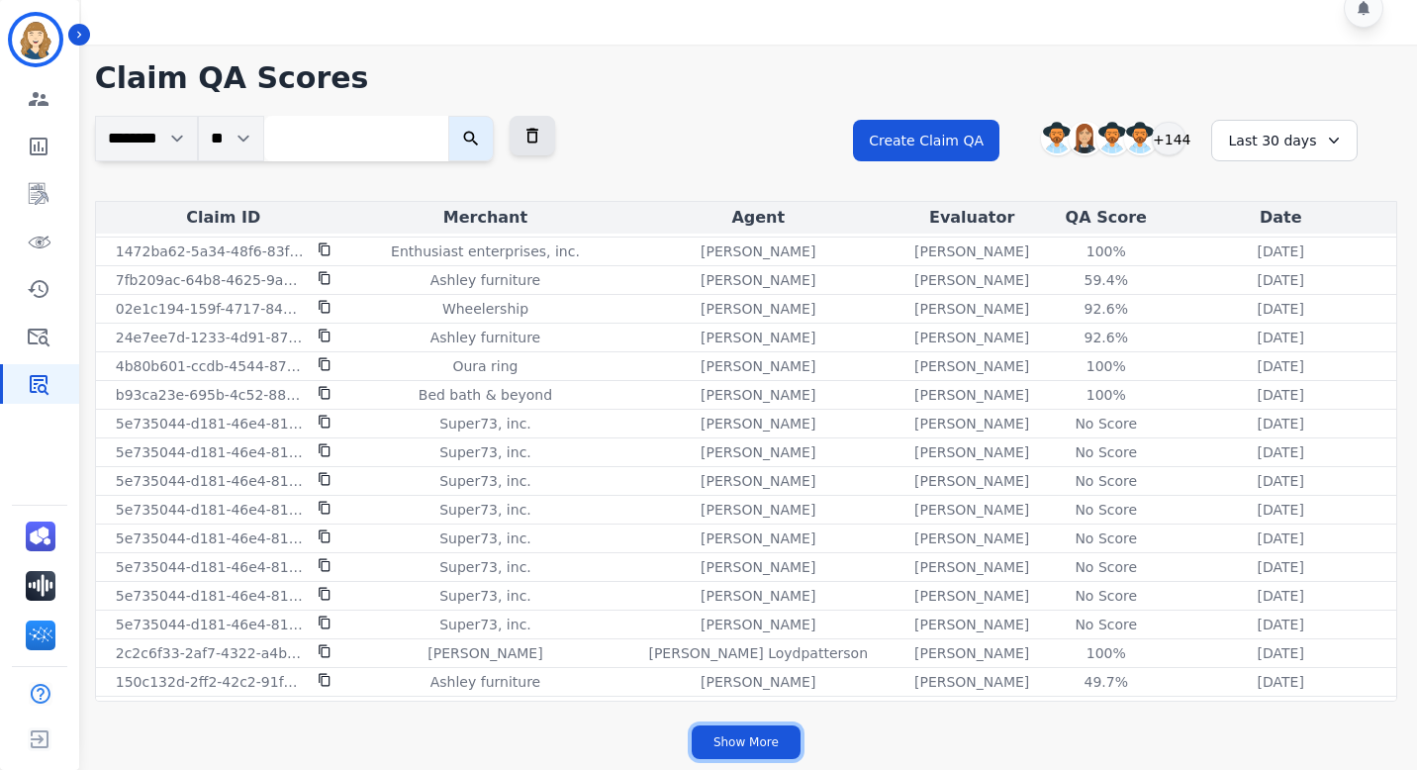
scroll to position [3480, 0]
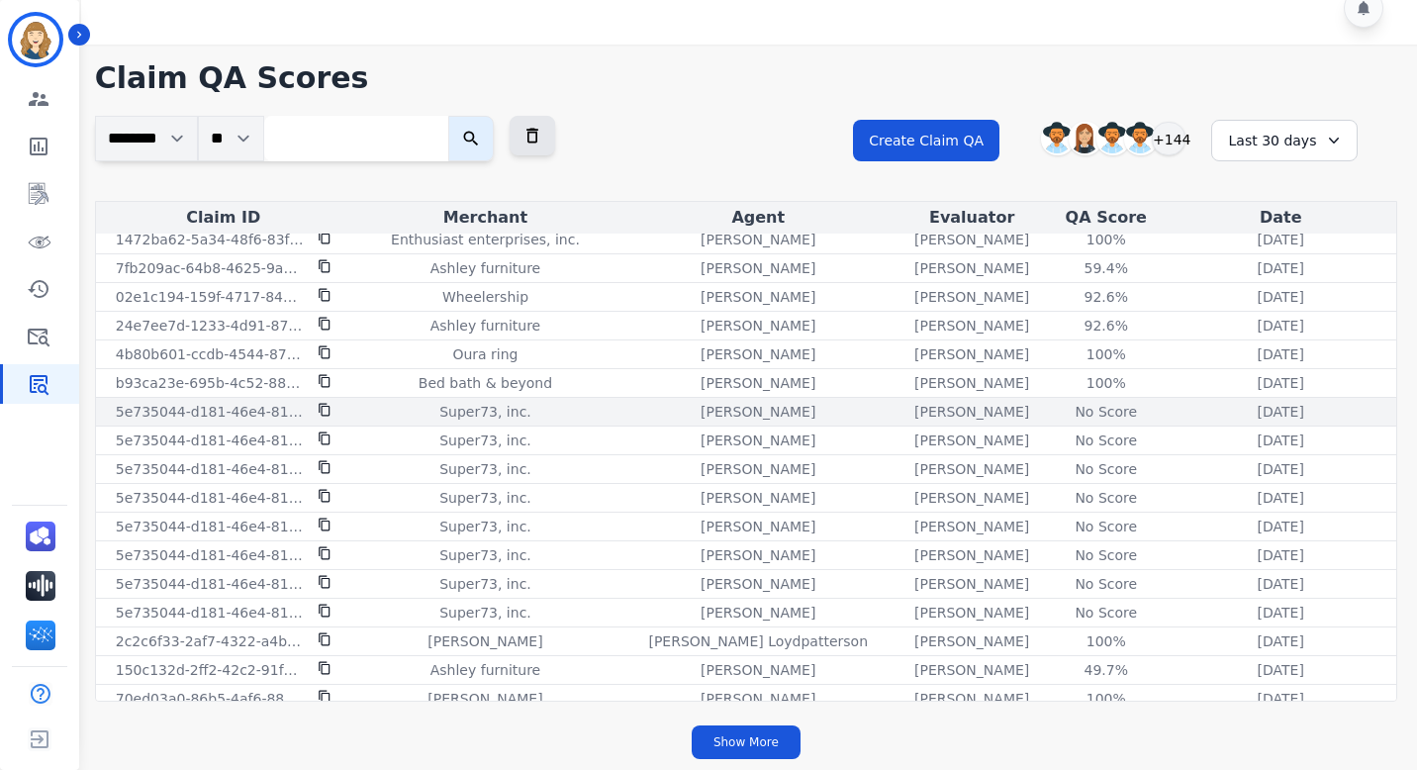
click at [1086, 411] on div "No Score" at bounding box center [1106, 412] width 89 height 20
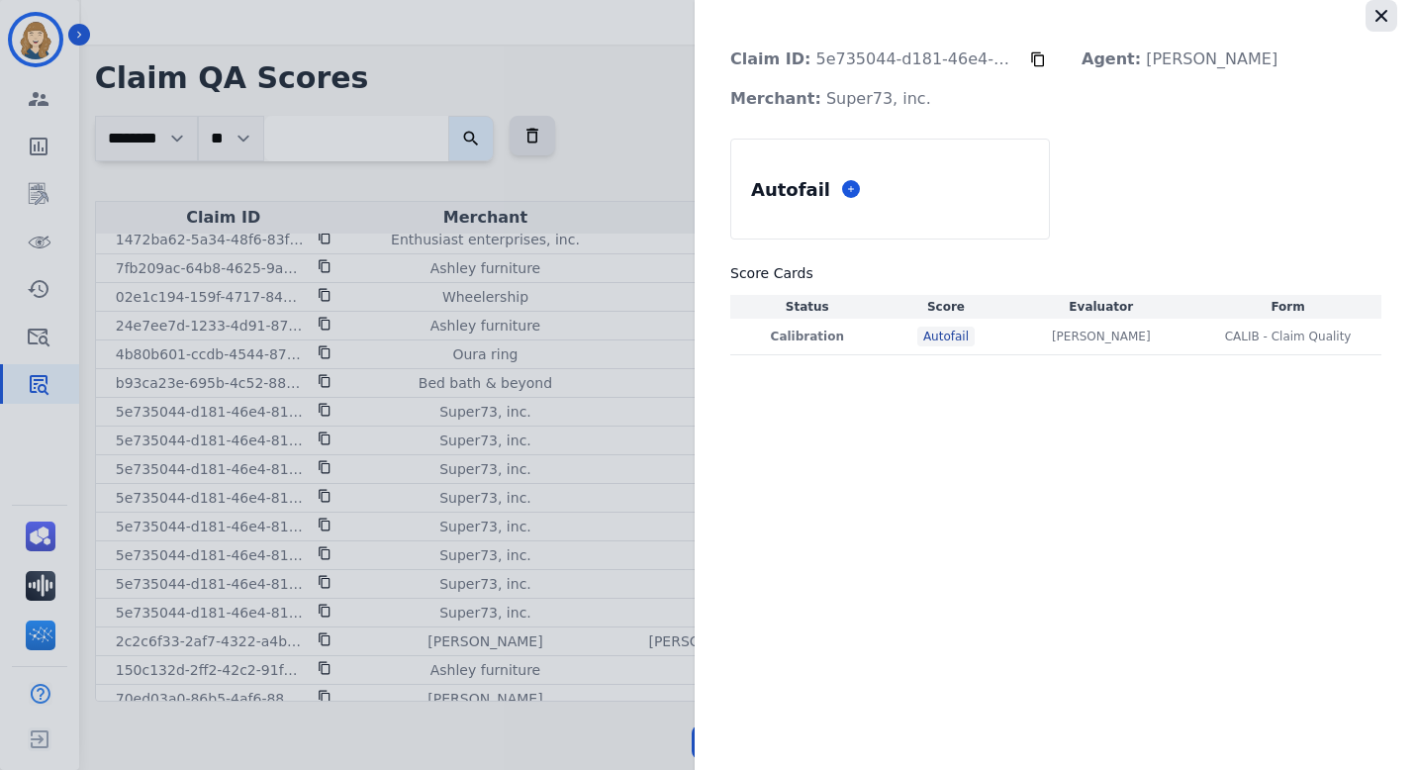
click at [1378, 17] on icon "button" at bounding box center [1381, 16] width 12 height 12
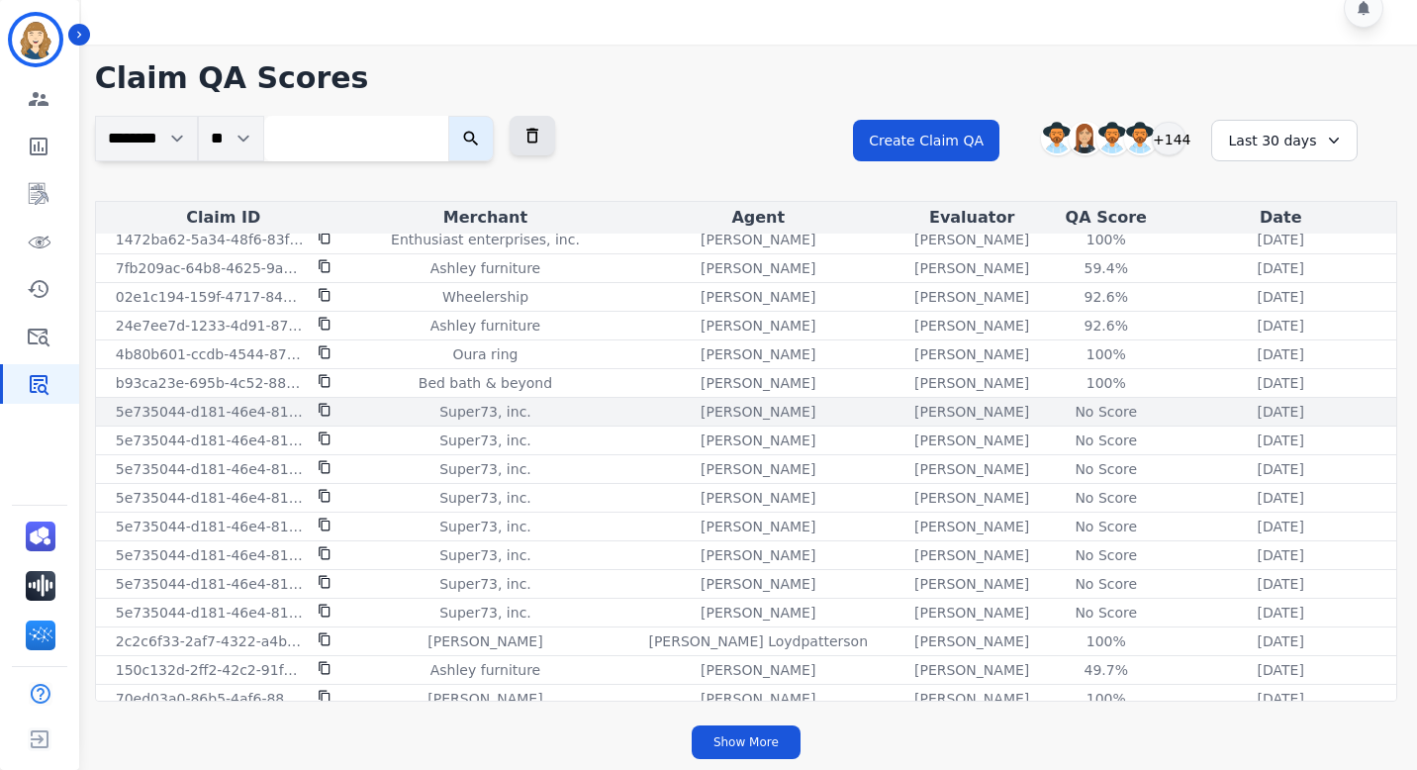
click at [1093, 408] on div "No Score" at bounding box center [1106, 412] width 89 height 20
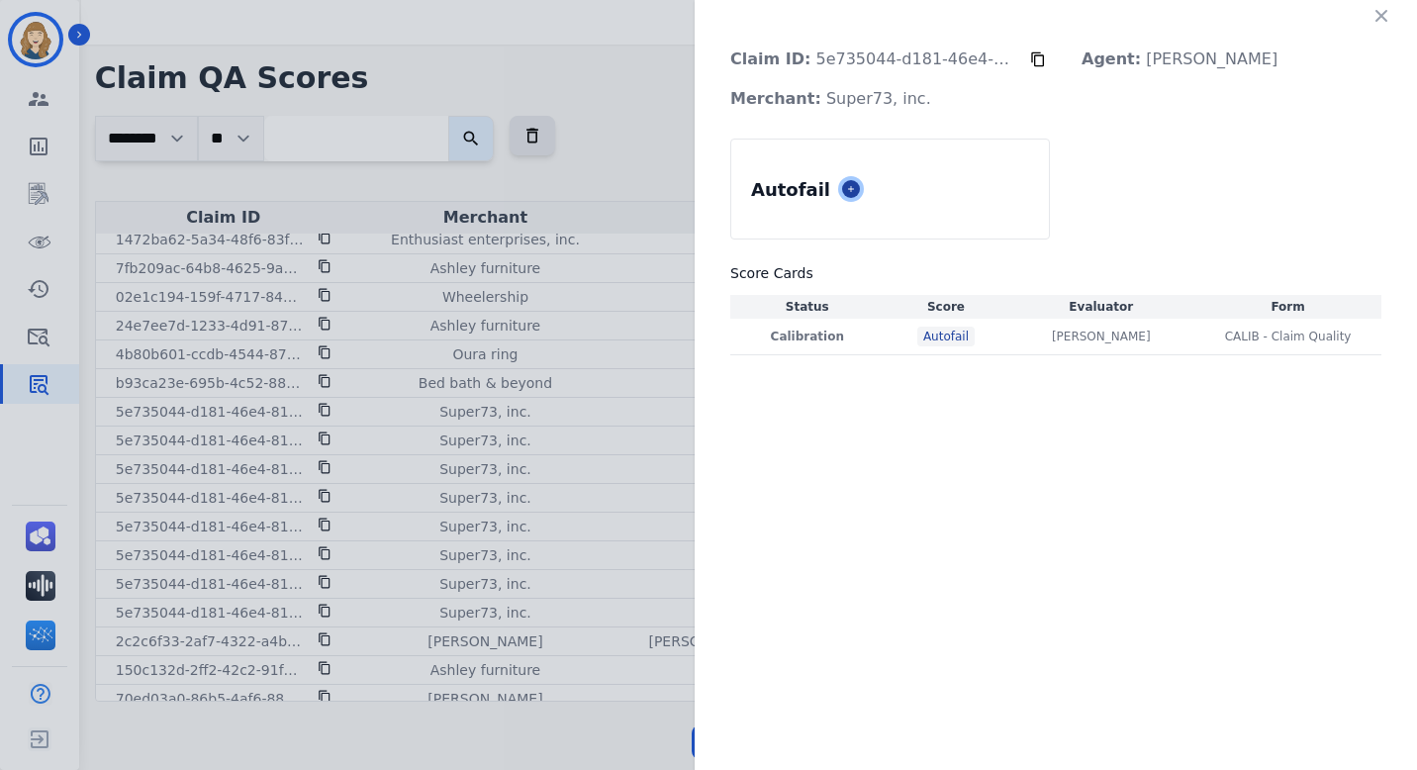
click at [846, 185] on icon at bounding box center [851, 189] width 10 height 10
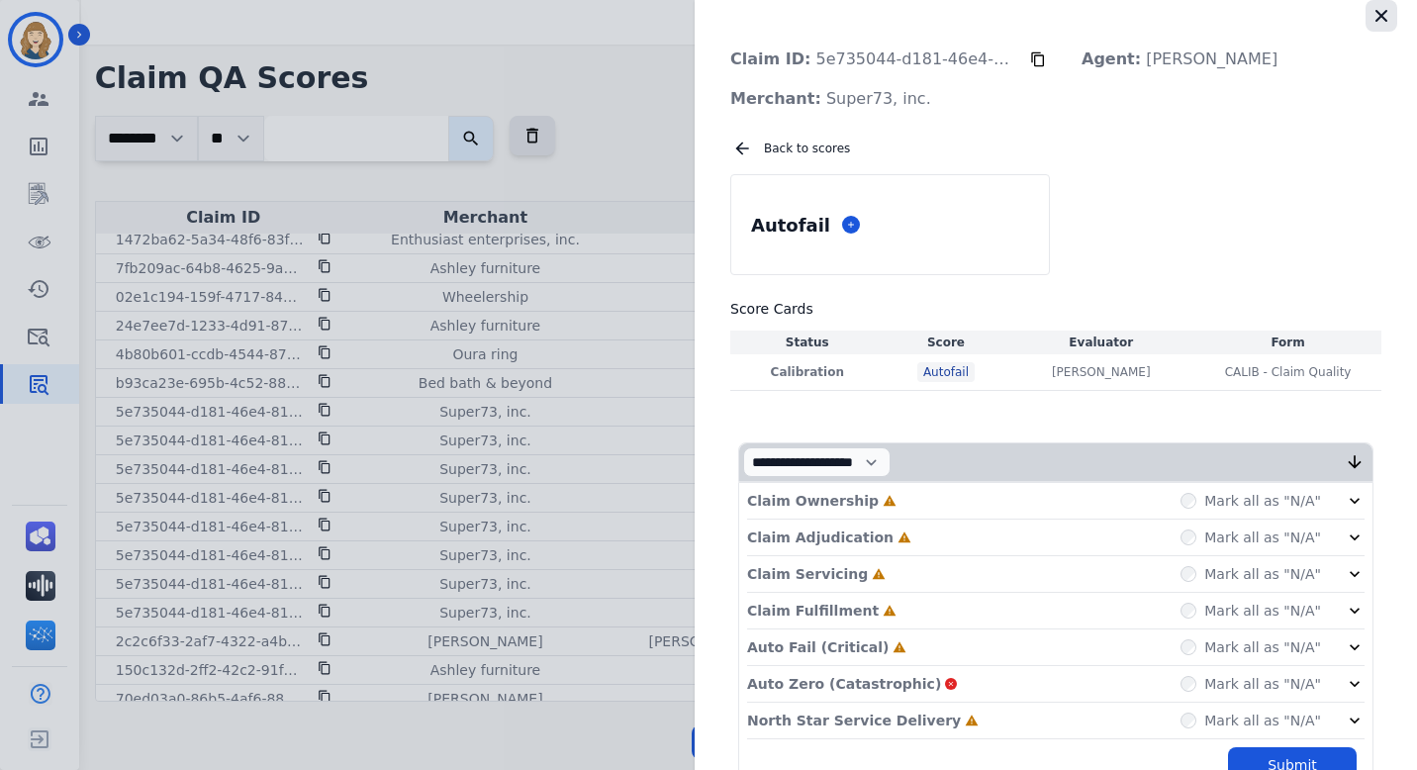
click at [1378, 20] on icon "button" at bounding box center [1381, 16] width 12 height 12
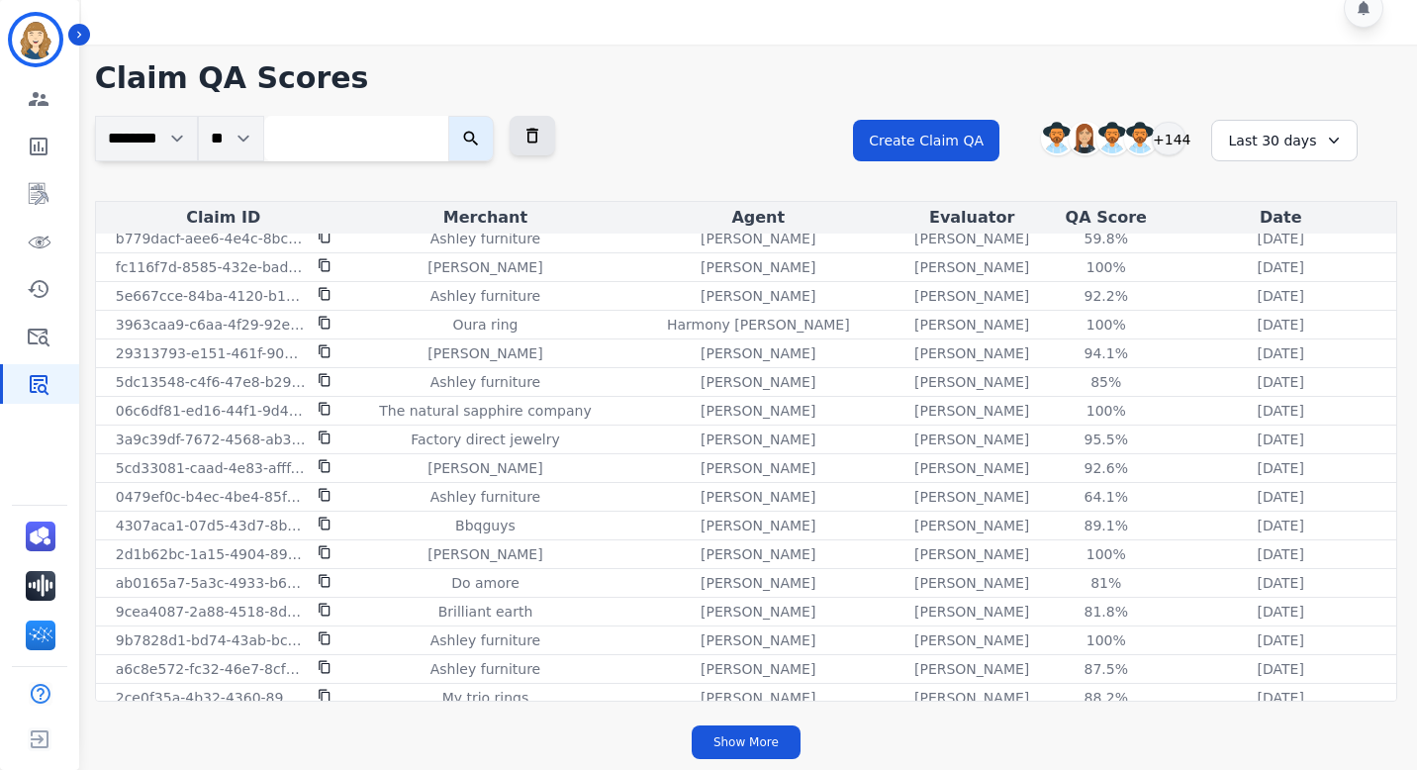
scroll to position [0, 0]
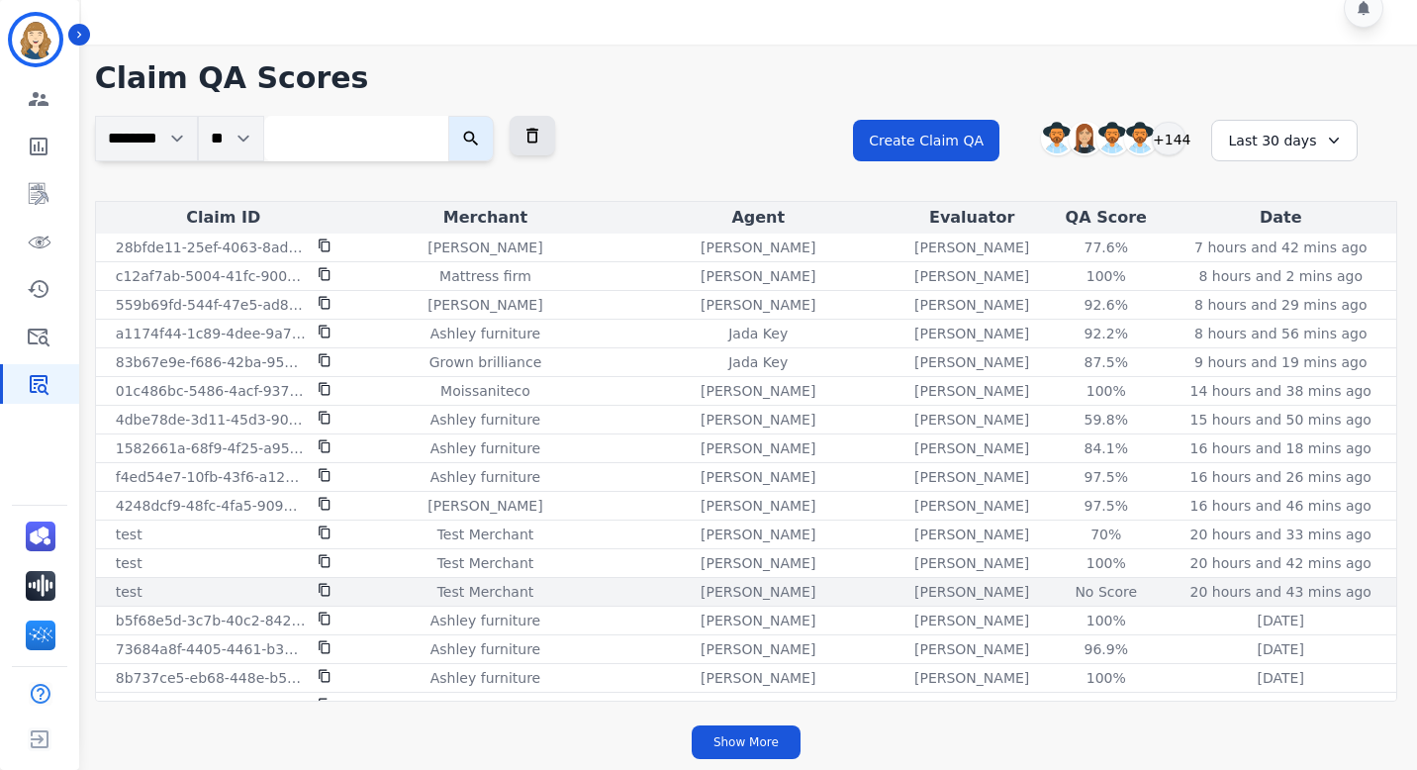
click at [1086, 588] on div "No Score" at bounding box center [1106, 592] width 89 height 20
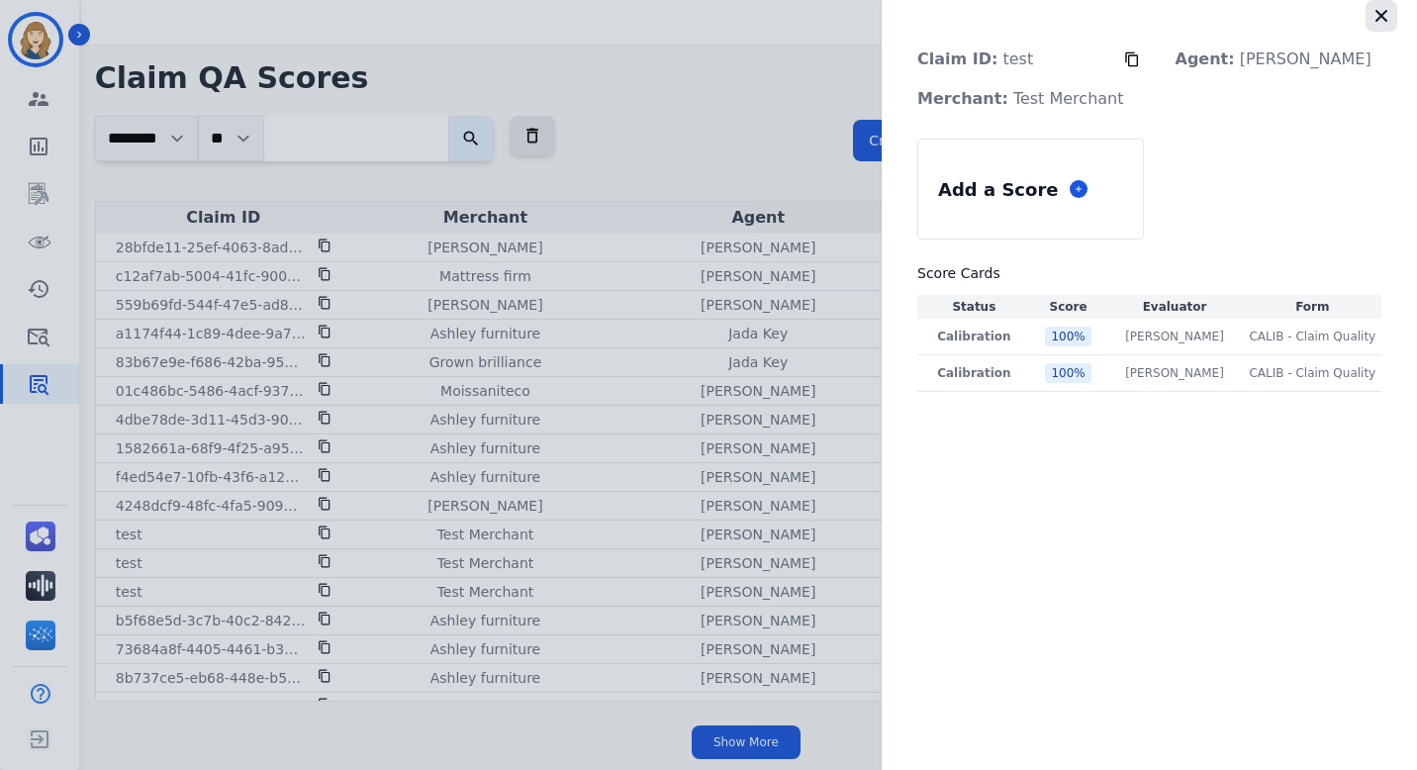
click at [1383, 15] on icon "button" at bounding box center [1381, 16] width 20 height 20
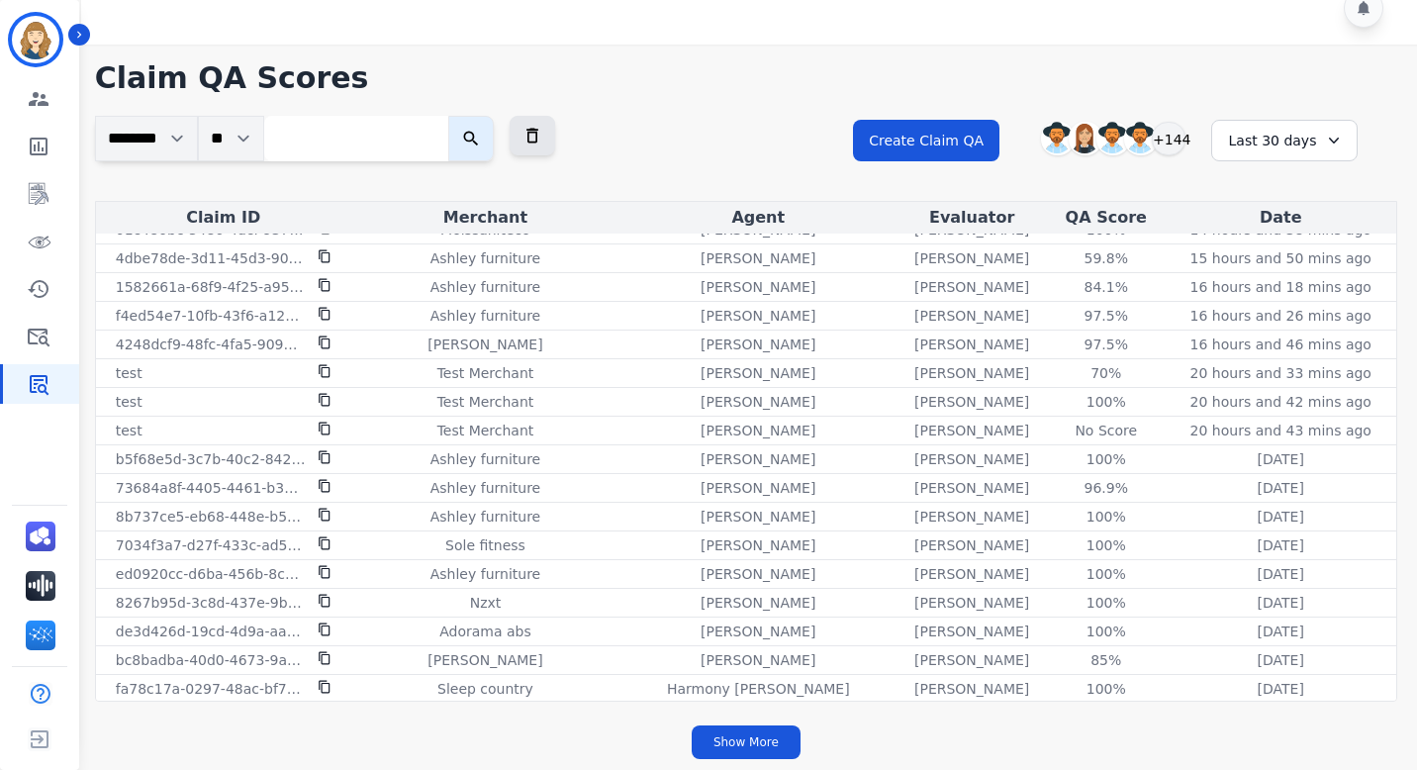
scroll to position [163, 0]
